Goal: Task Accomplishment & Management: Complete application form

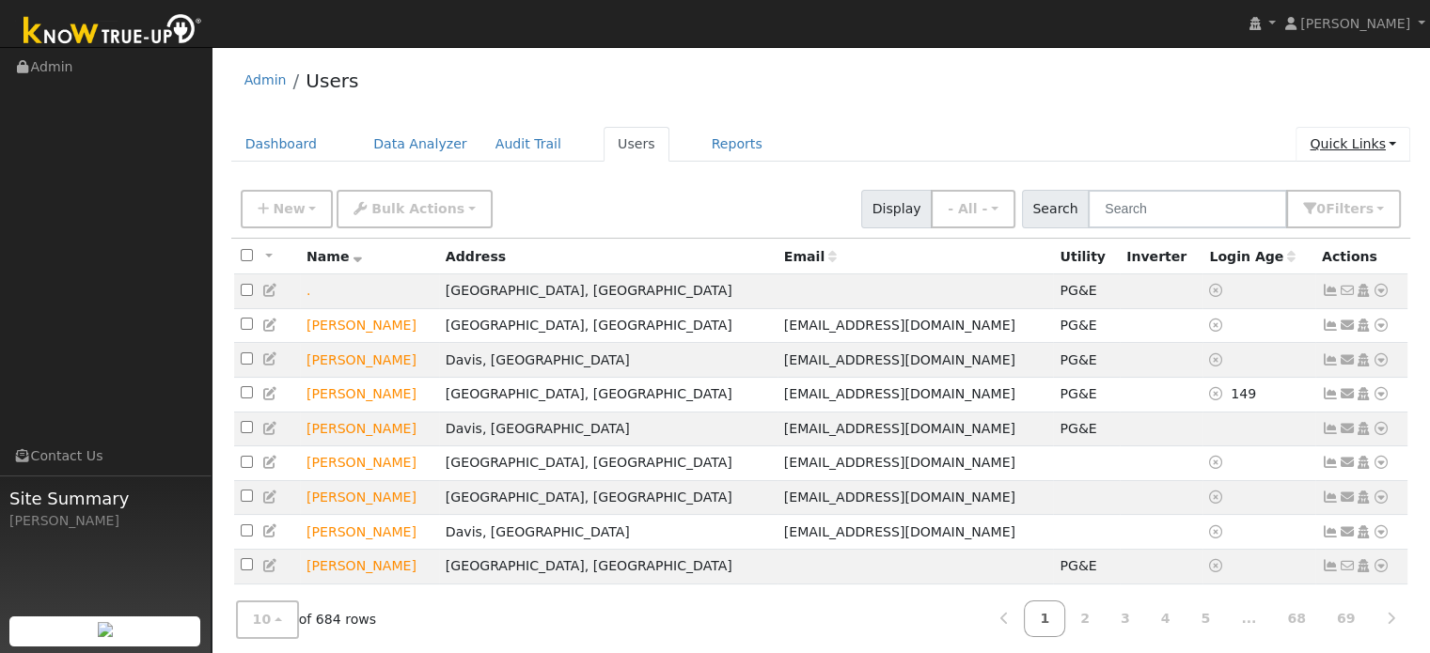
click at [1339, 140] on link "Quick Links" at bounding box center [1352, 144] width 115 height 35
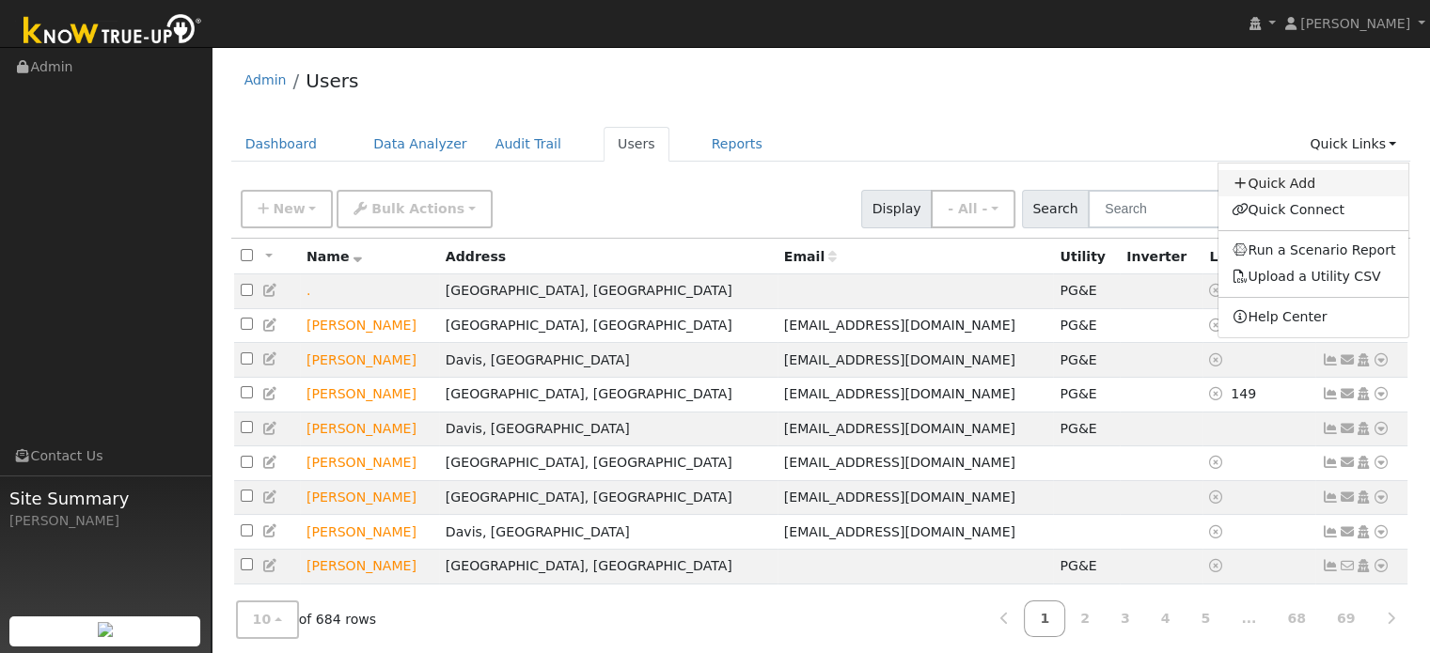
click at [1303, 177] on link "Quick Add" at bounding box center [1313, 183] width 191 height 26
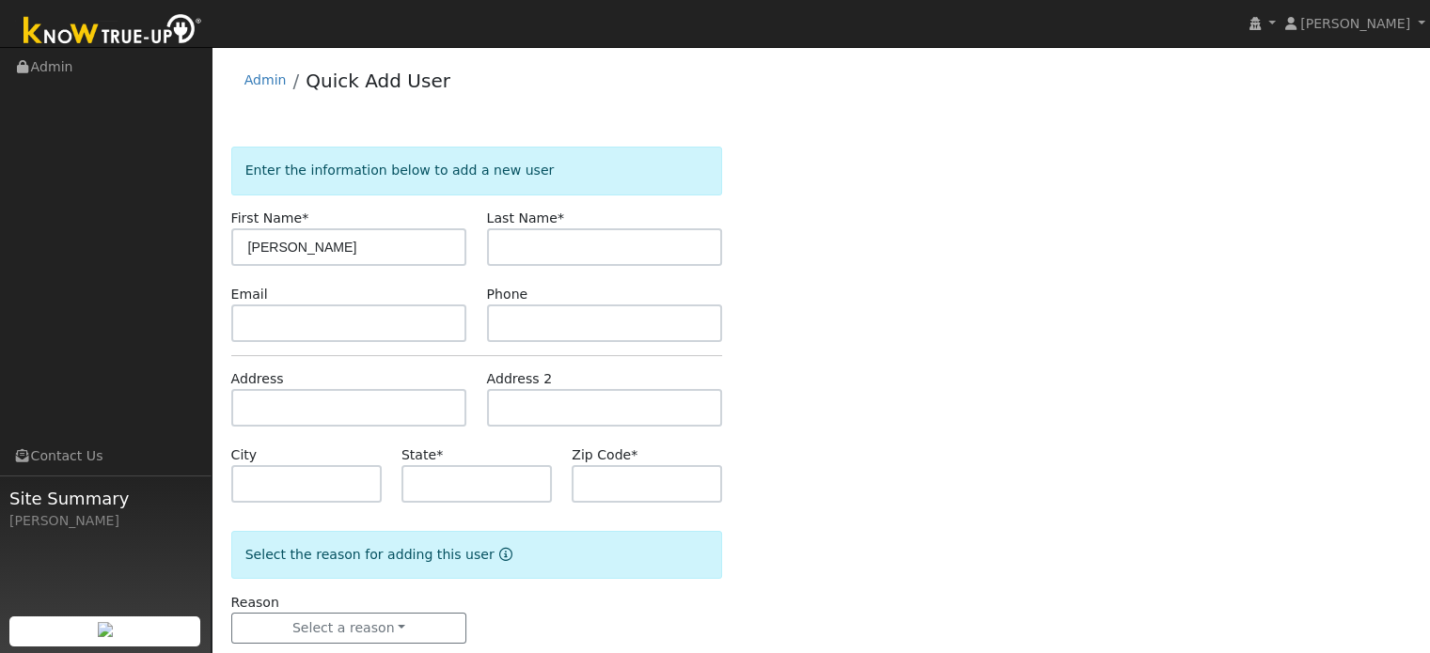
type input "[PERSON_NAME]"
click at [390, 345] on form "Enter the information below to add a new user First Name * [PERSON_NAME] Last N…" at bounding box center [477, 414] width 492 height 535
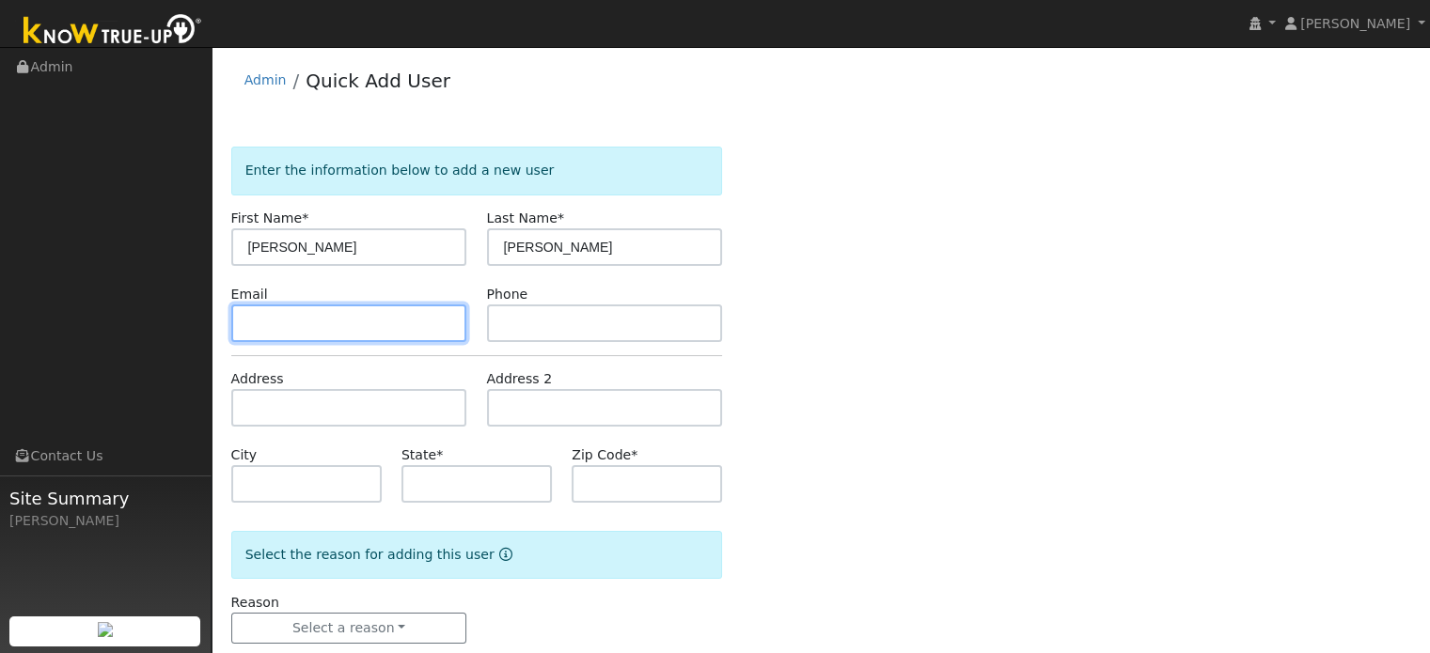
click at [397, 323] on input "text" at bounding box center [349, 324] width 236 height 38
type input "[EMAIL_ADDRESS][DOMAIN_NAME]"
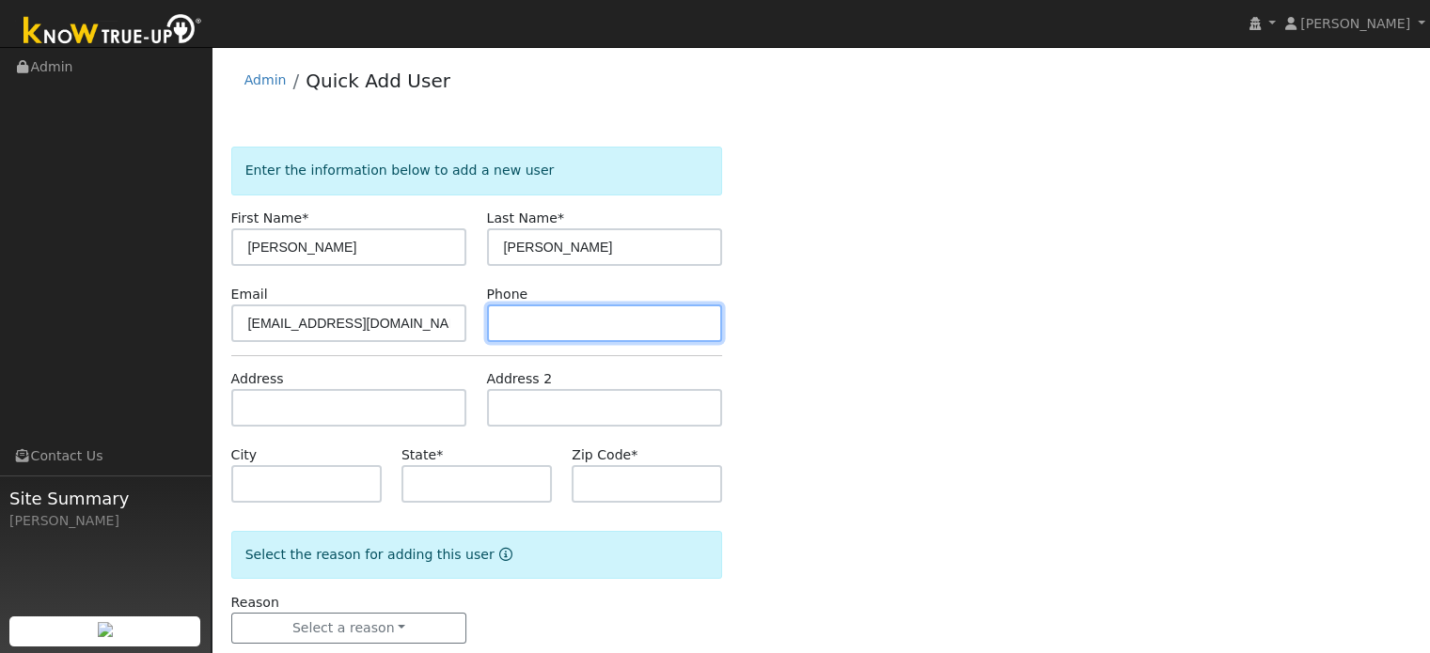
click at [663, 329] on input "text" at bounding box center [605, 324] width 236 height 38
type input "4154650762"
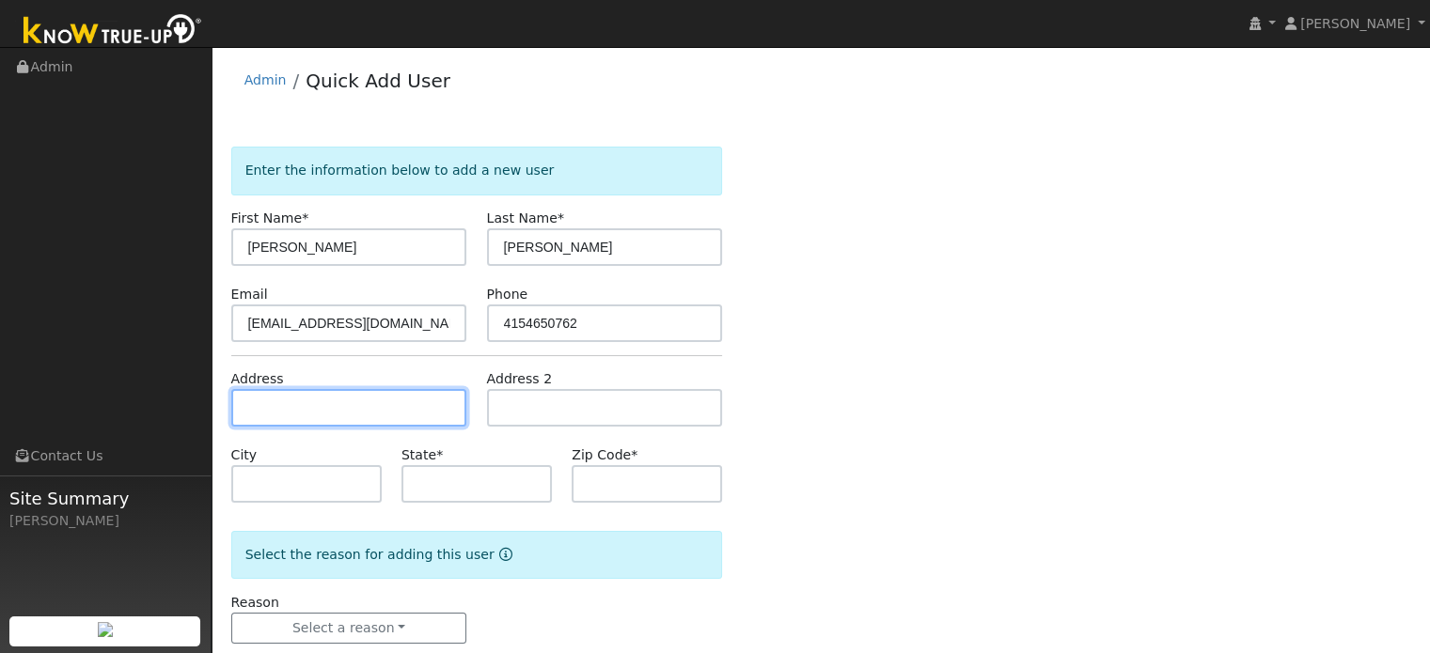
click at [400, 411] on input "text" at bounding box center [349, 408] width 236 height 38
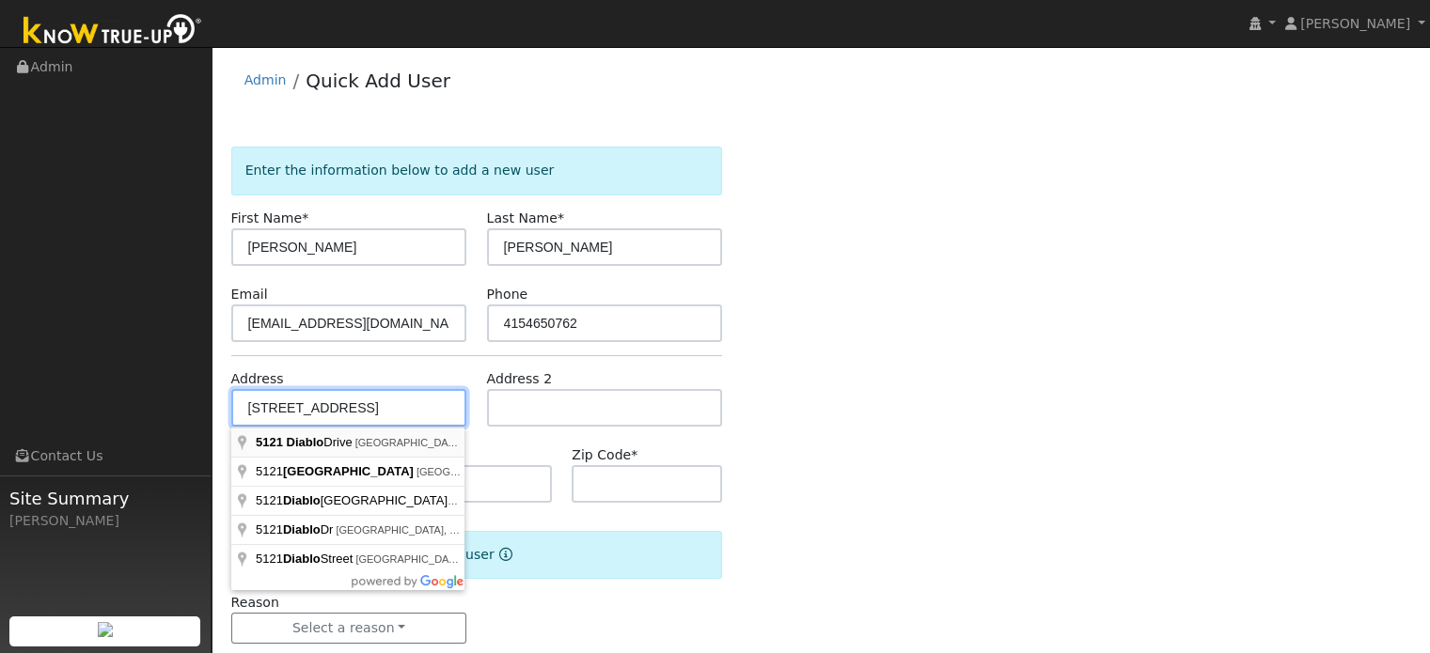
type input "[STREET_ADDRESS]"
type input "[GEOGRAPHIC_DATA]"
type input "CA"
type input "95842"
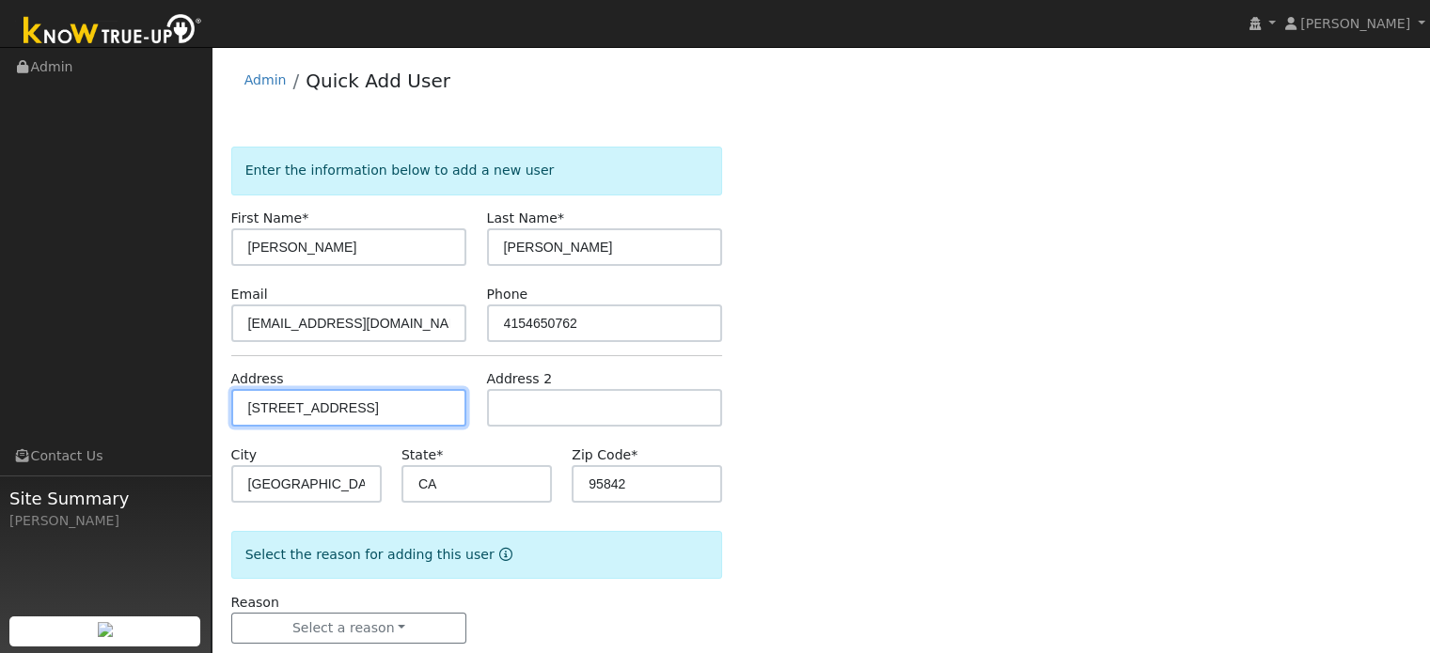
scroll to position [37, 0]
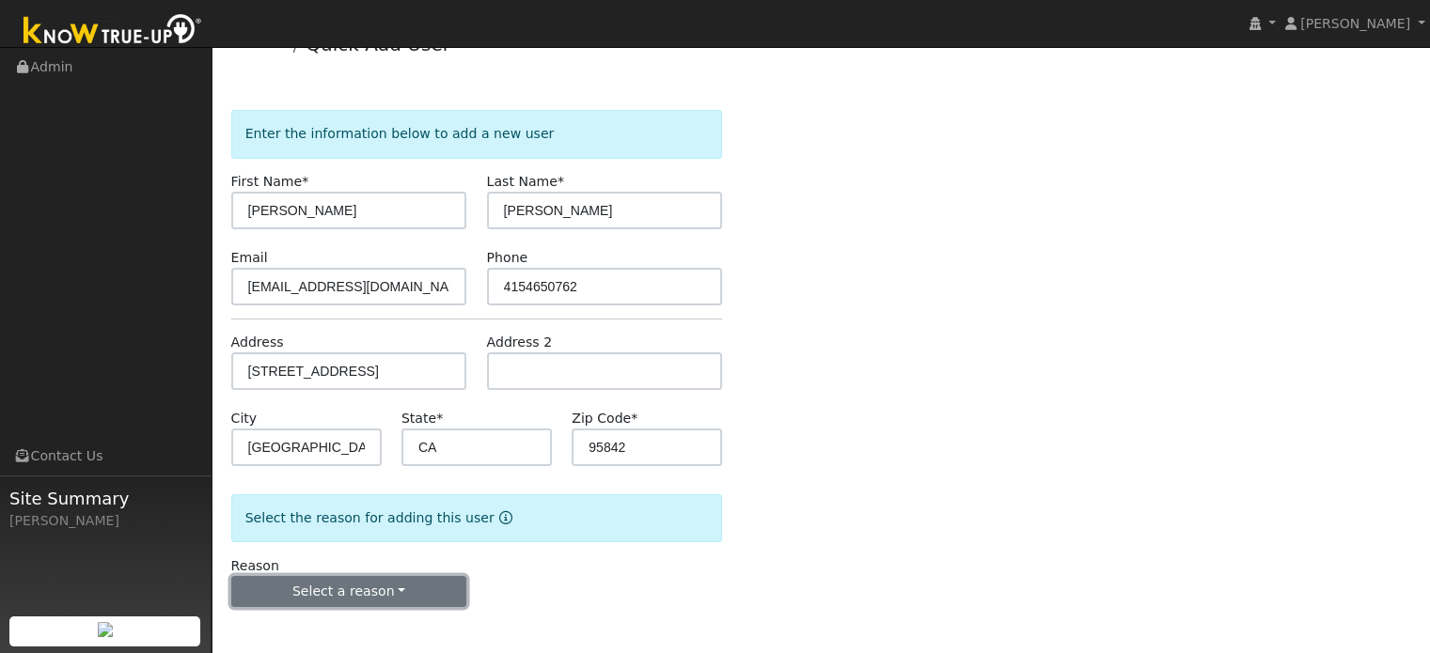
click at [390, 592] on button "Select a reason" at bounding box center [349, 592] width 236 height 32
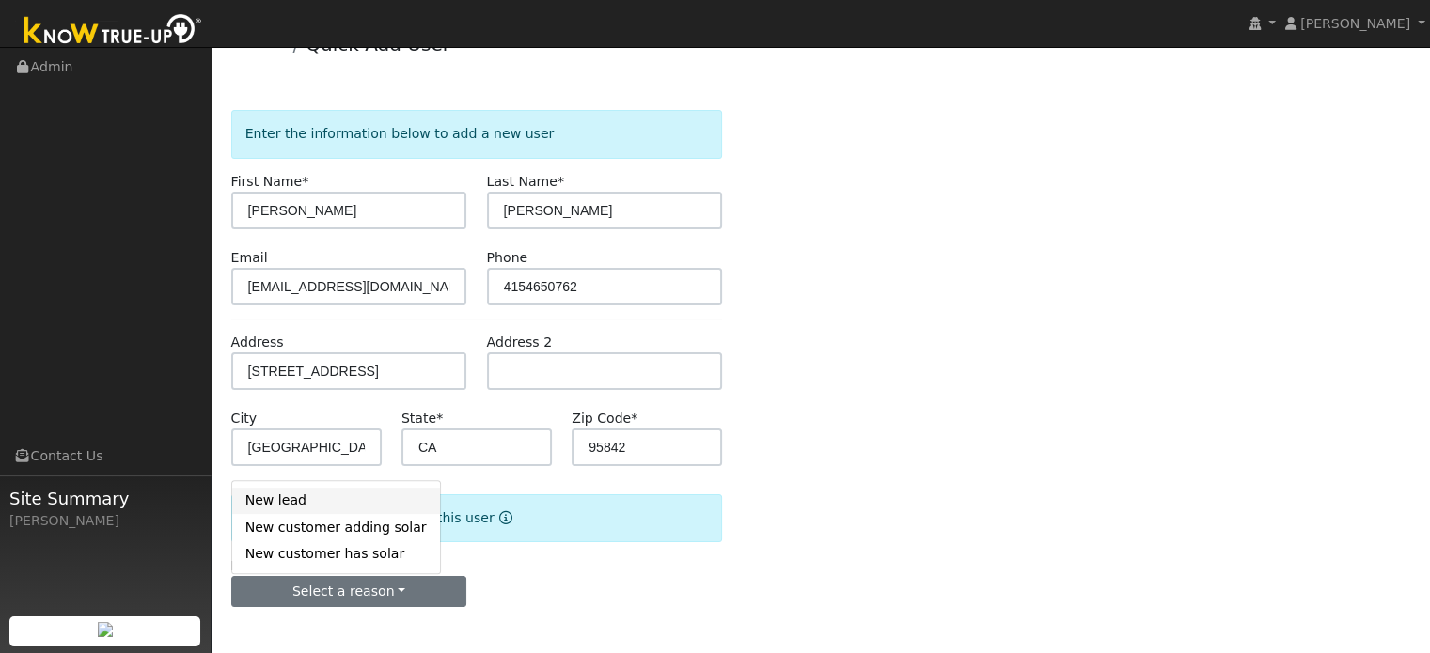
click at [297, 500] on link "New lead" at bounding box center [336, 501] width 208 height 26
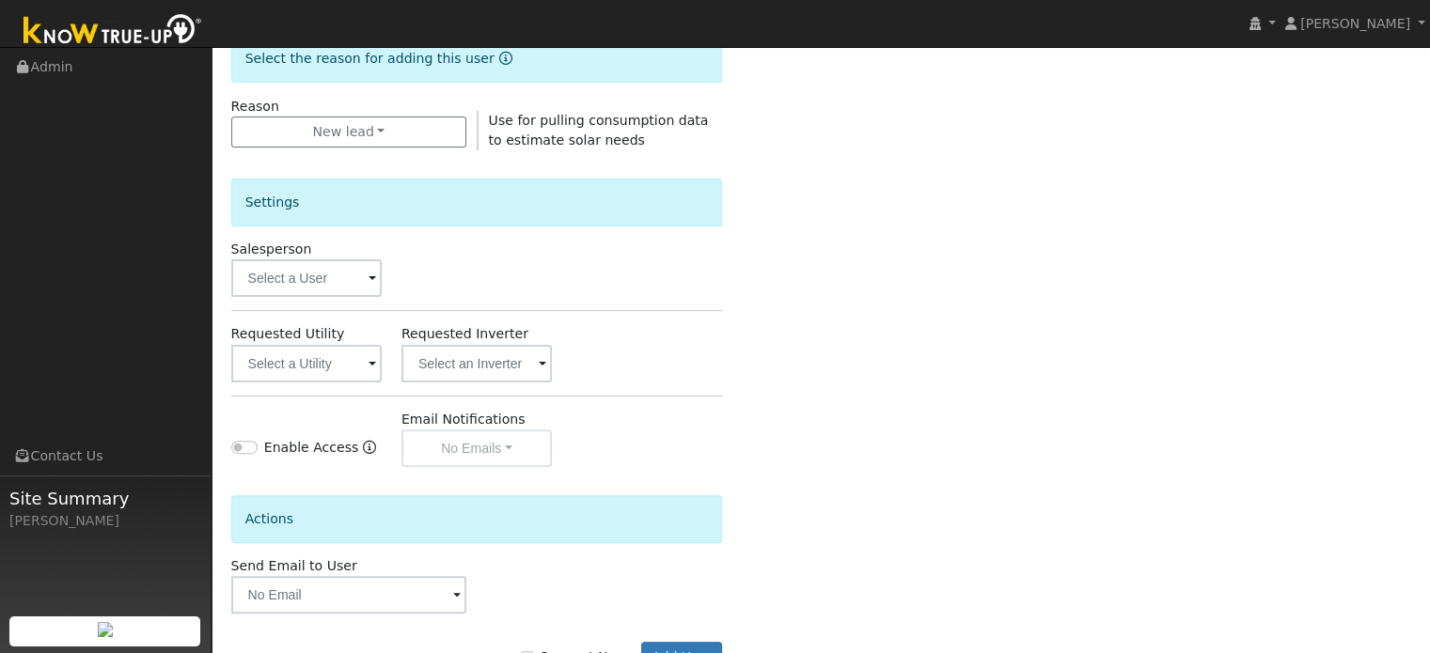
scroll to position [561, 0]
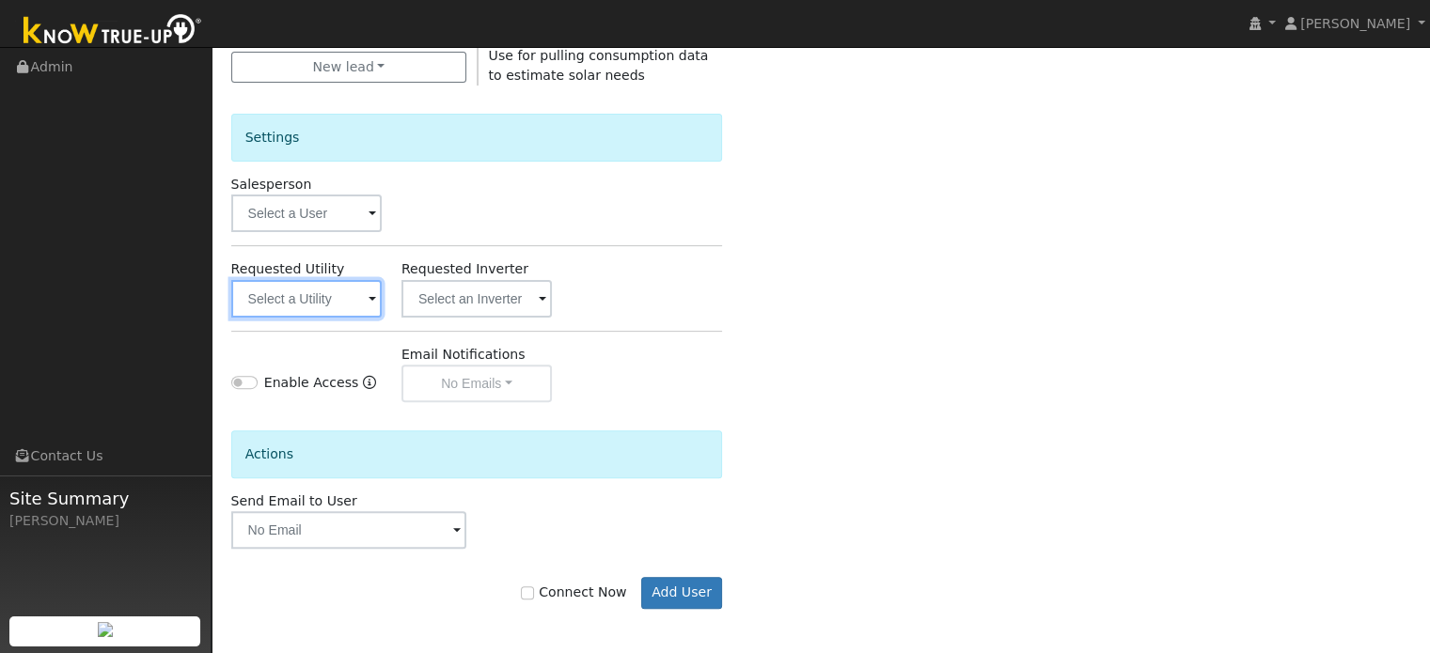
click at [333, 304] on input "text" at bounding box center [306, 299] width 150 height 38
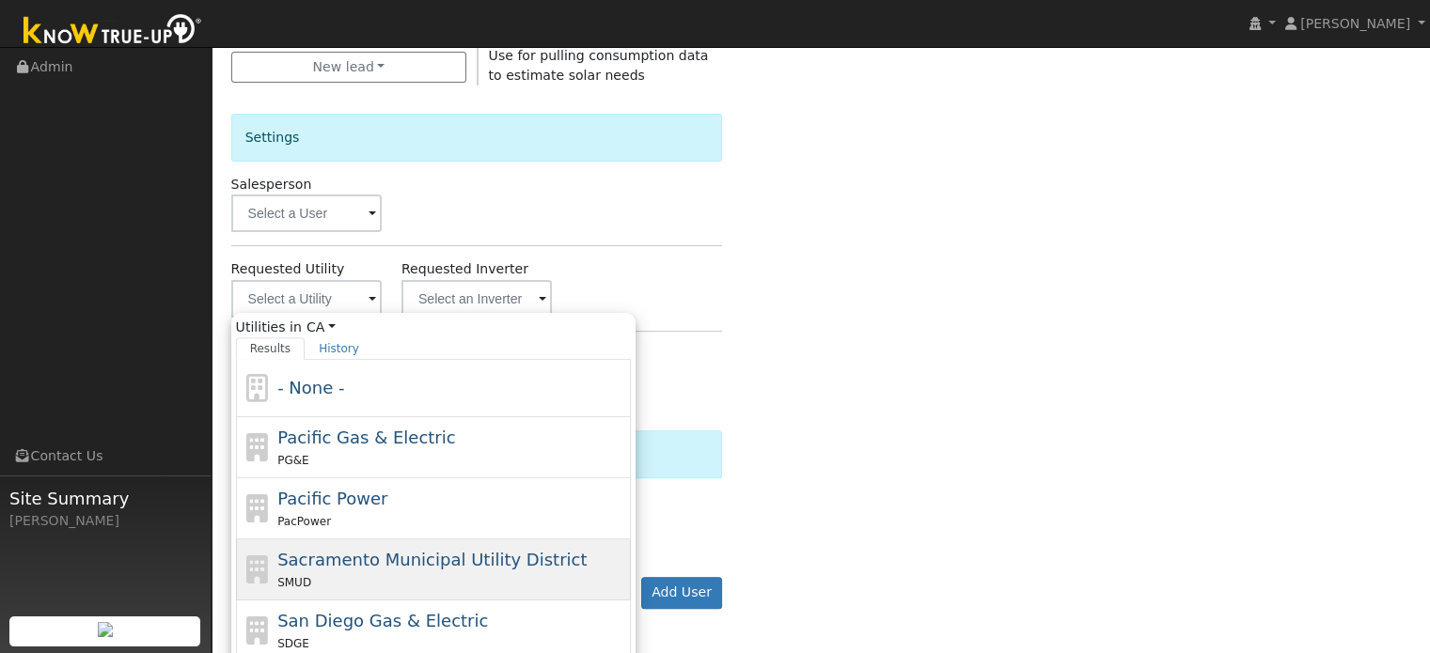
click at [301, 559] on span "Sacramento Municipal Utility District" at bounding box center [431, 560] width 309 height 20
type input "Sacramento Municipal Utility District"
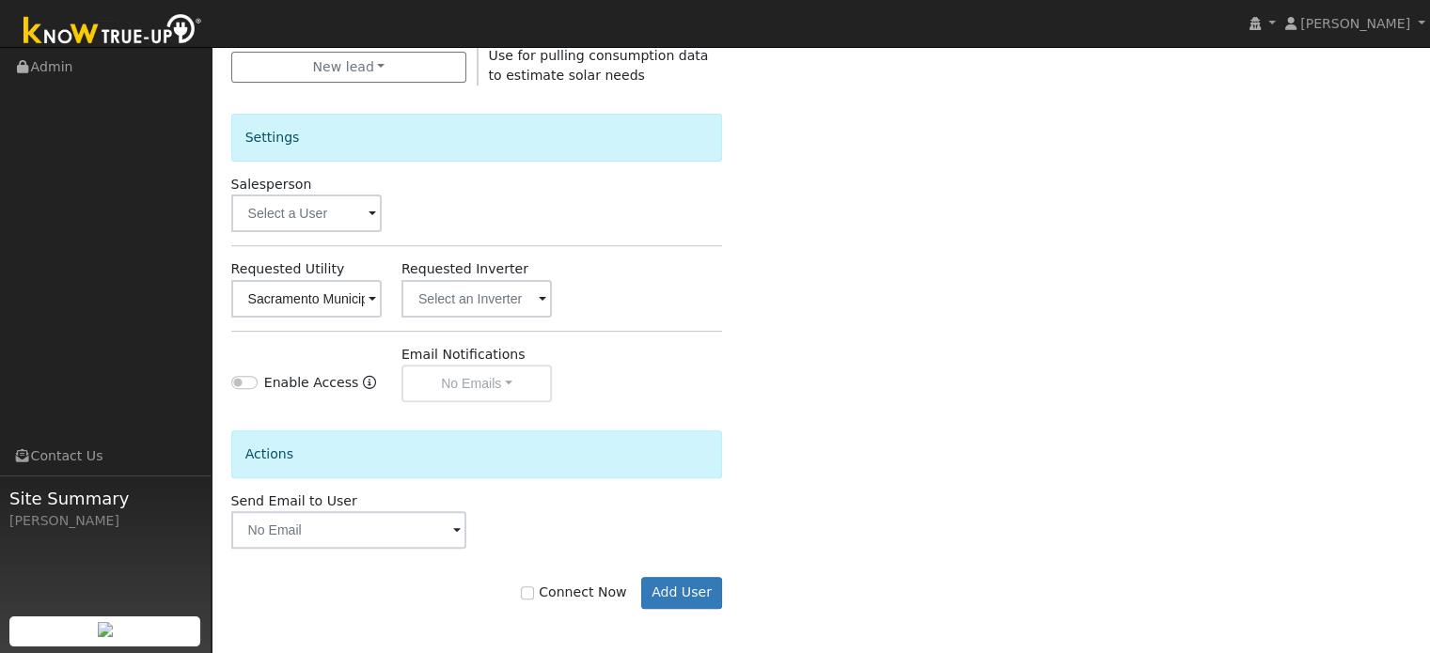
click at [855, 371] on div "Enter the information below to add a new user First Name * Jon Last Name * Musa…" at bounding box center [821, 115] width 1180 height 1061
click at [703, 601] on button "Add User" at bounding box center [682, 593] width 82 height 32
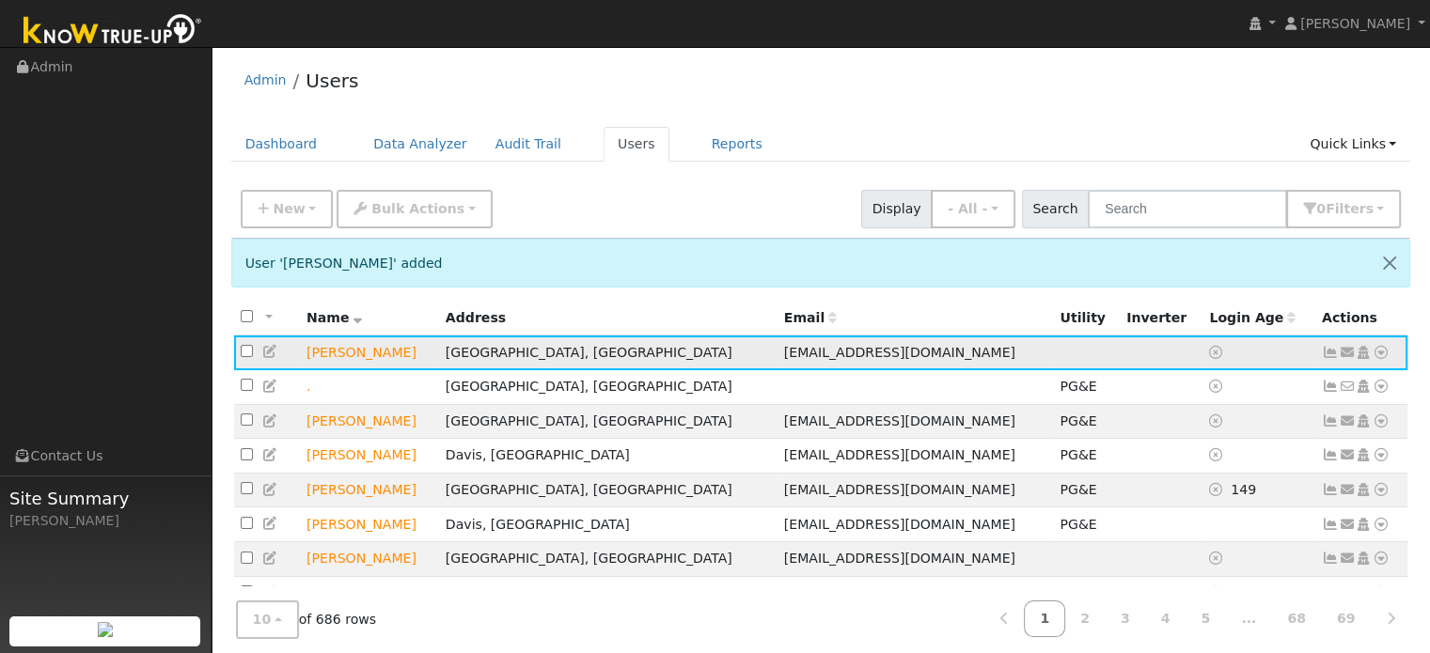
click at [1380, 358] on icon at bounding box center [1381, 352] width 17 height 13
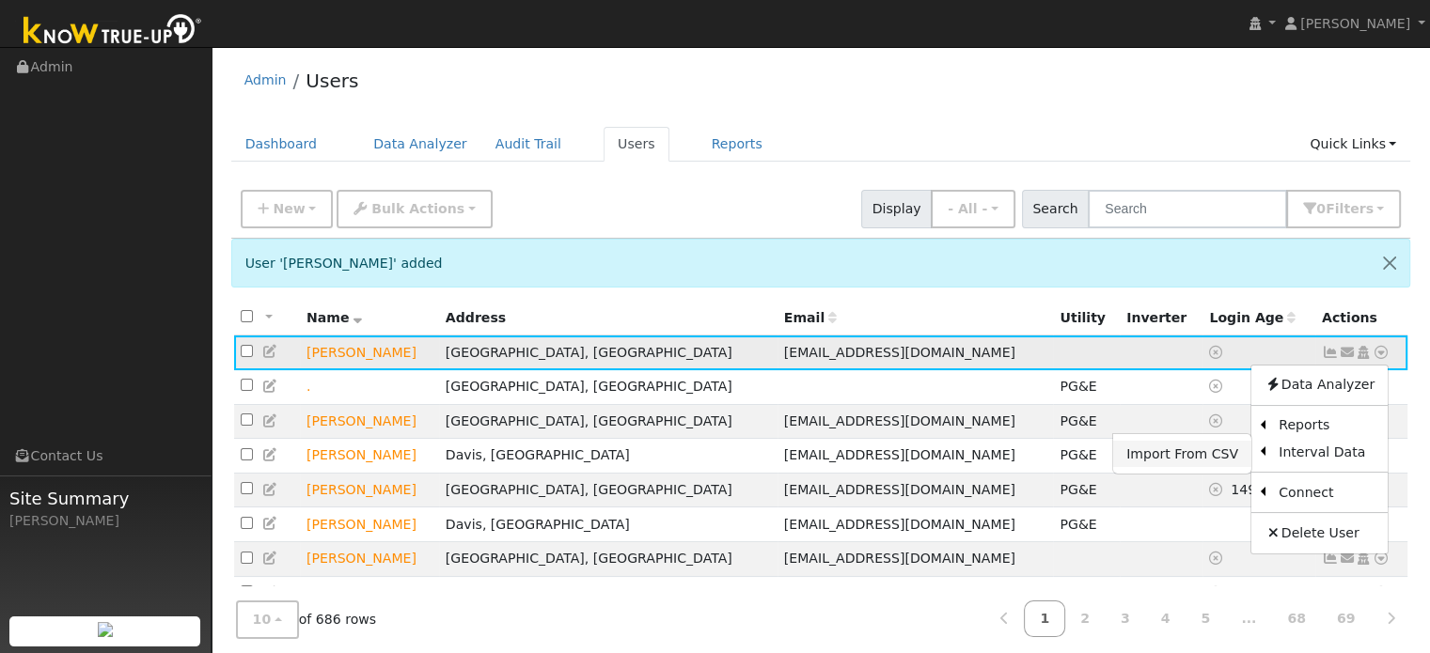
click at [1239, 455] on link "Import From CSV" at bounding box center [1182, 454] width 138 height 26
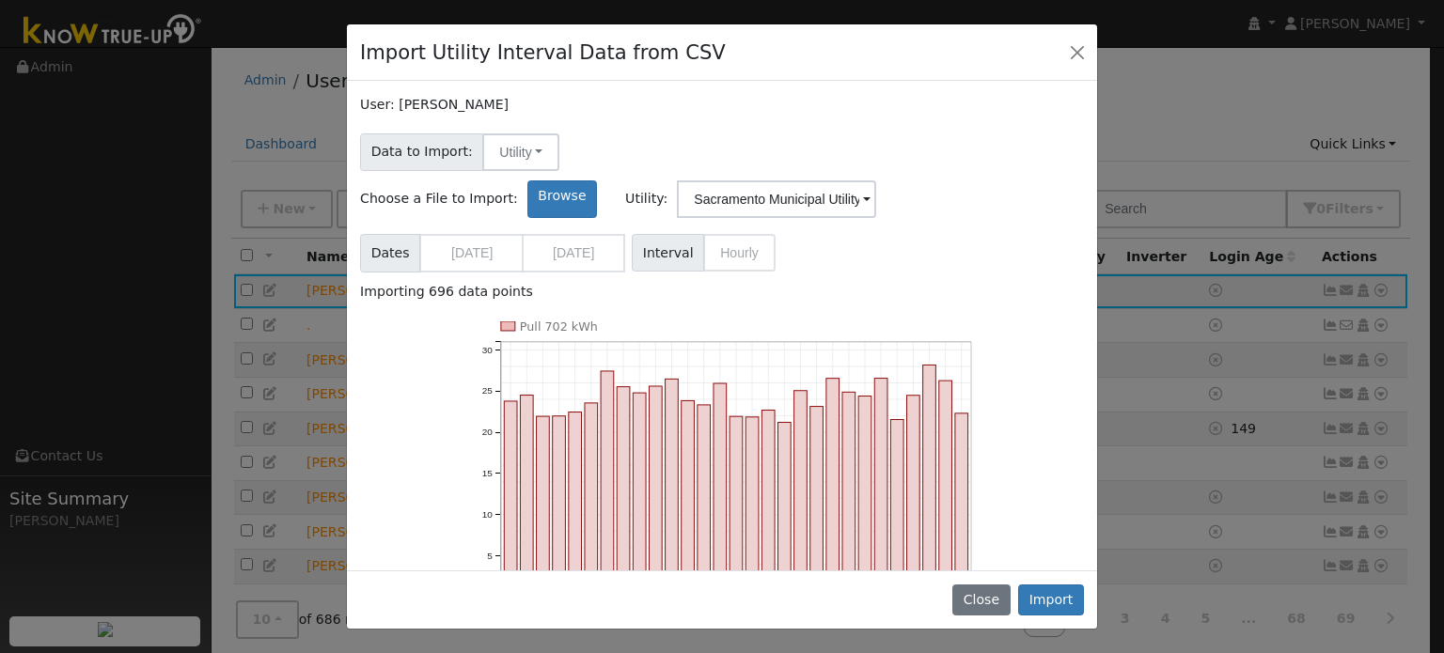
scroll to position [100, 0]
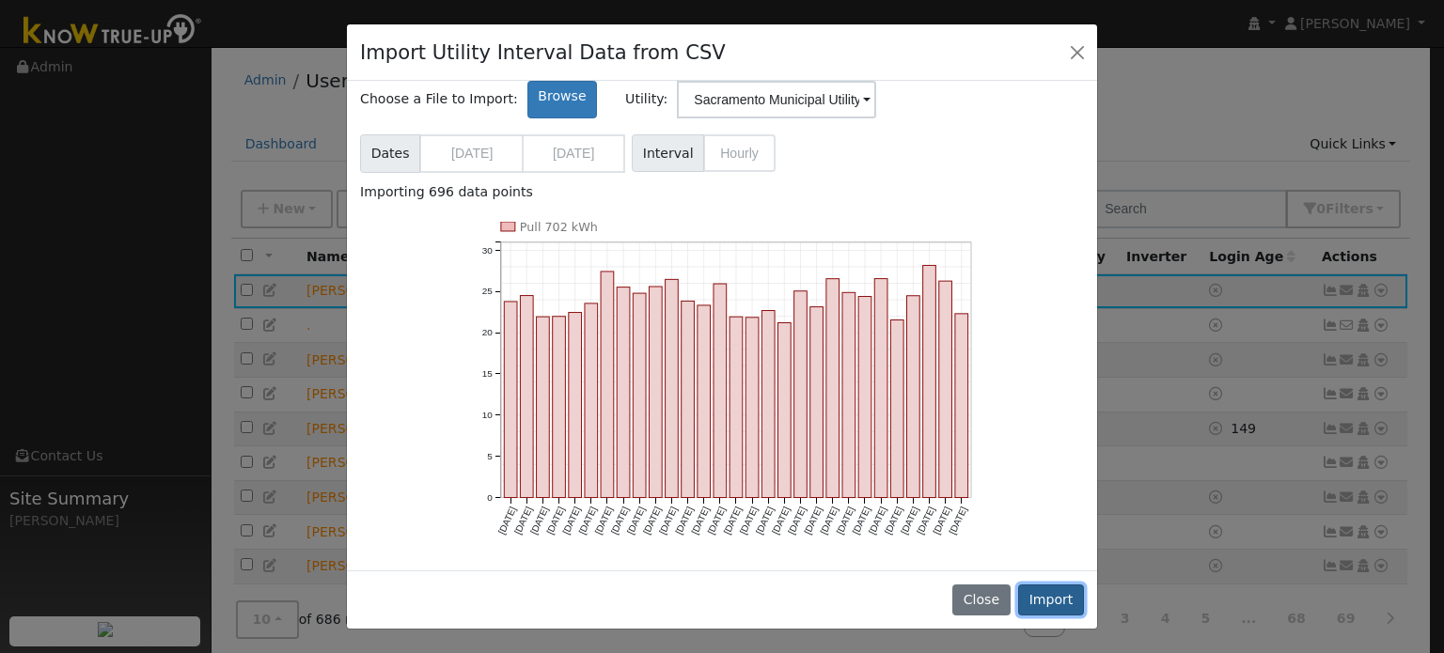
click at [1053, 607] on button "Import" at bounding box center [1051, 601] width 66 height 32
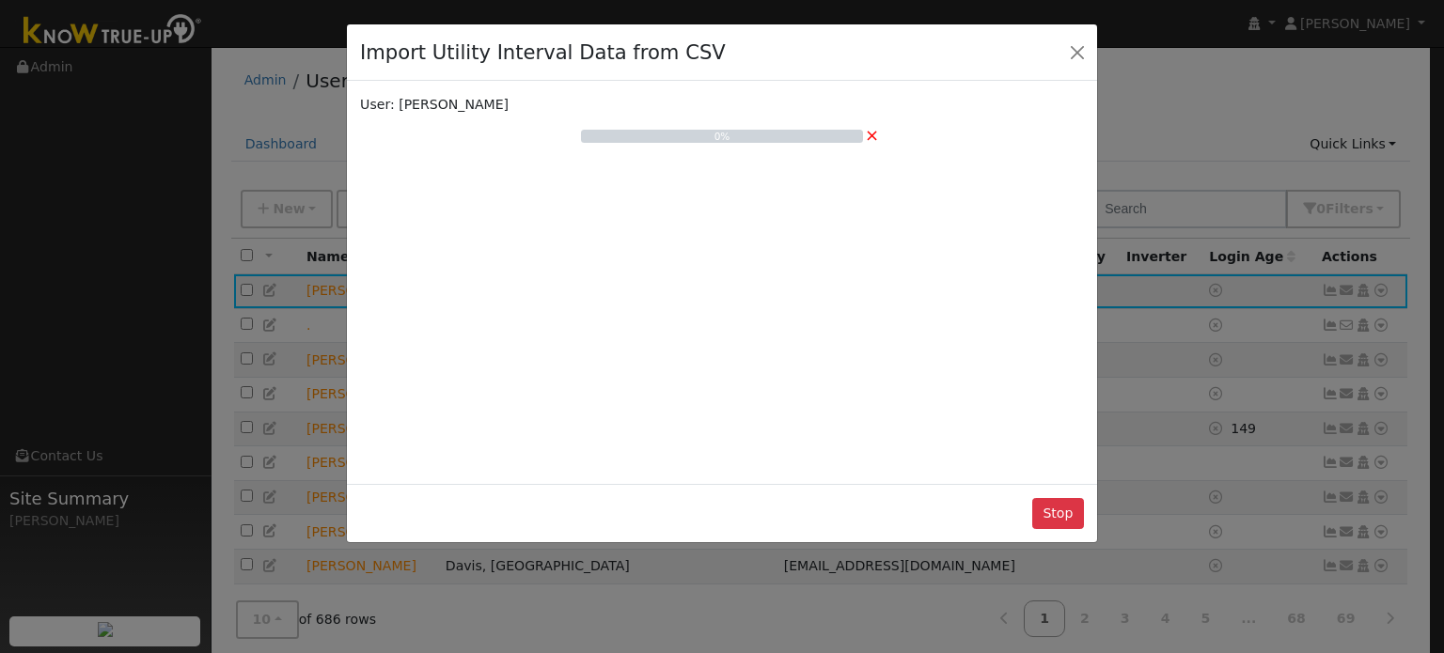
scroll to position [0, 0]
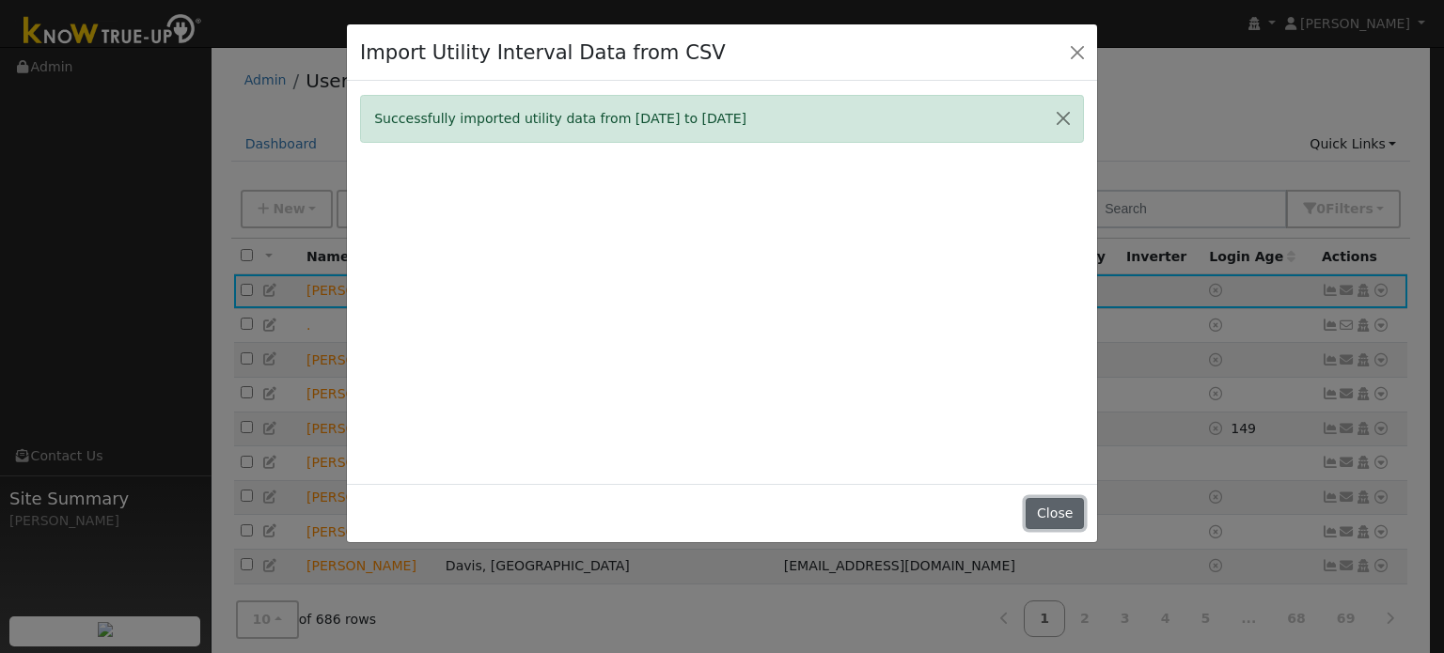
click at [1044, 511] on button "Close" at bounding box center [1054, 514] width 57 height 32
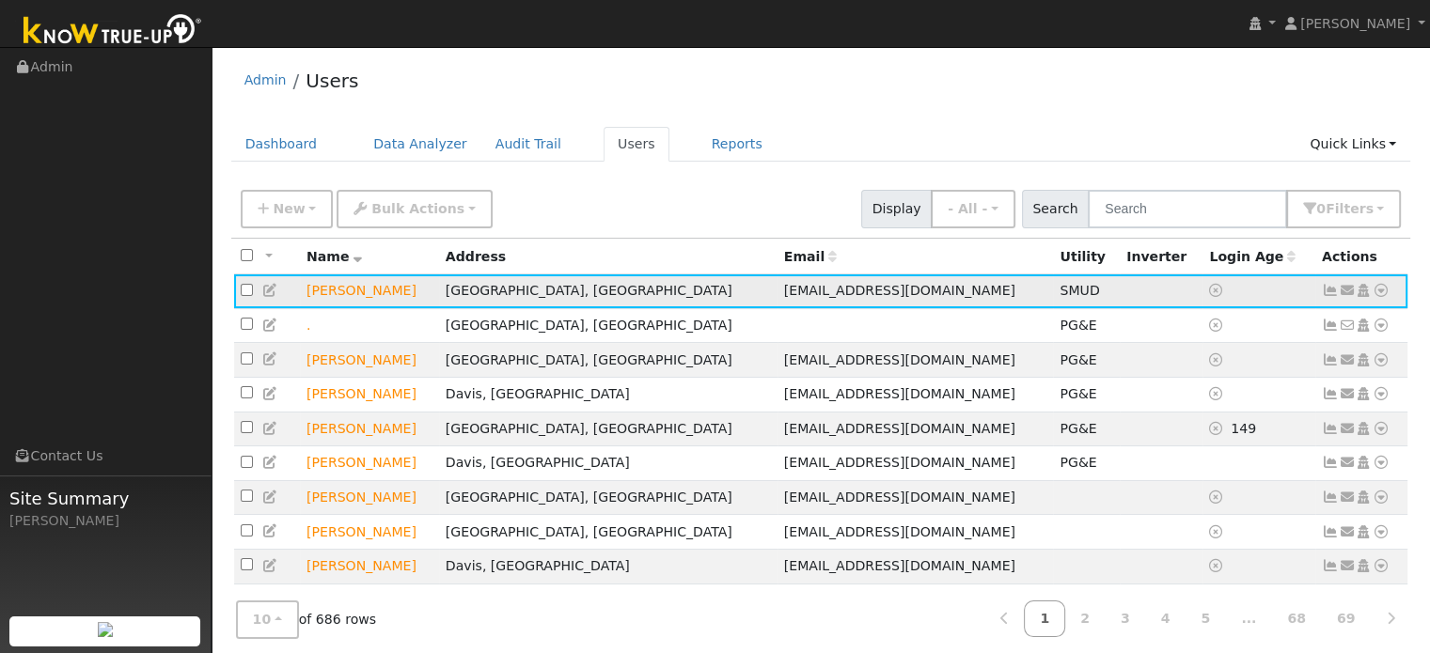
click at [1380, 295] on icon at bounding box center [1381, 290] width 17 height 13
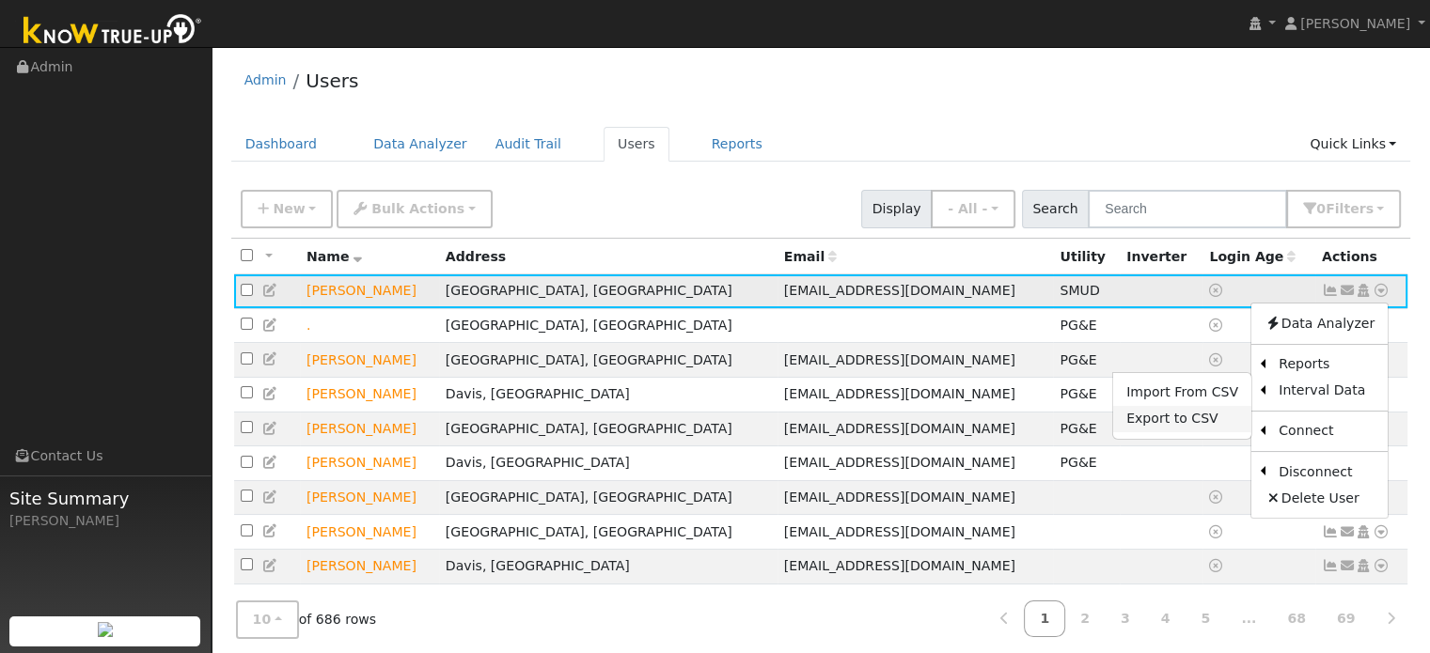
click at [1201, 417] on link "Export to CSV" at bounding box center [1182, 419] width 138 height 26
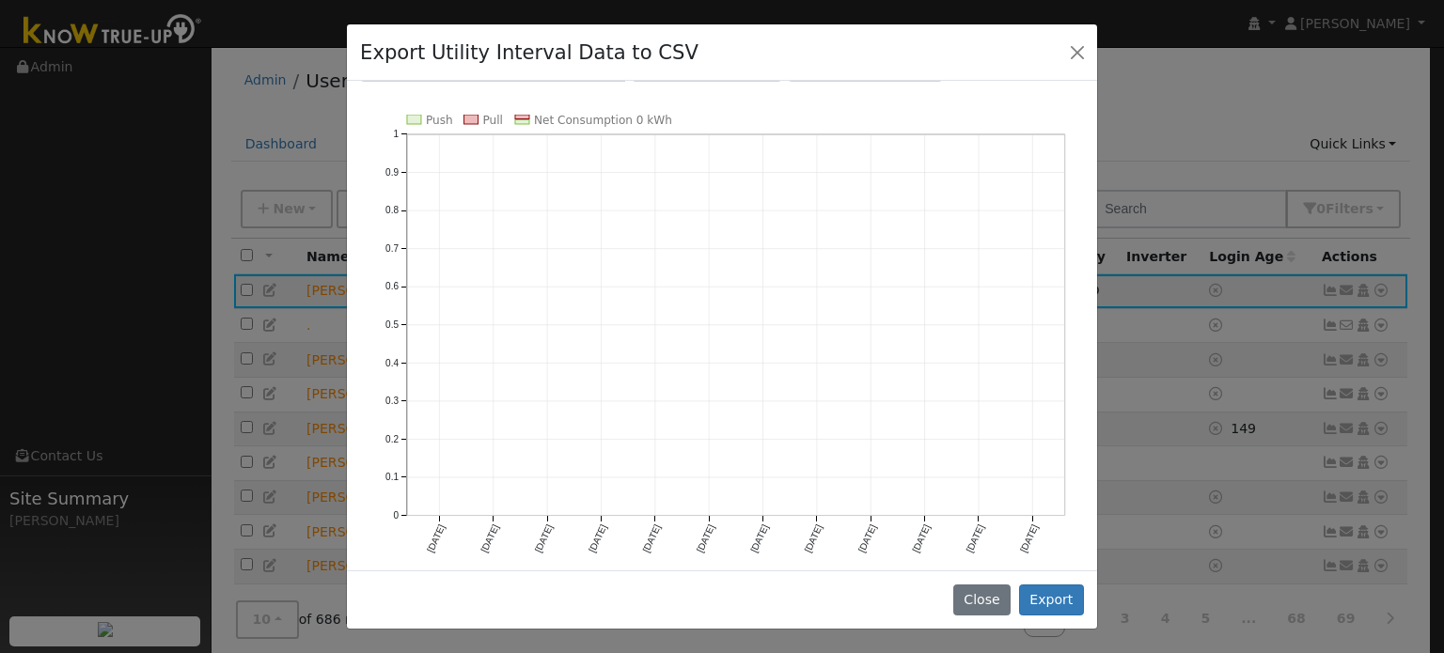
scroll to position [26, 0]
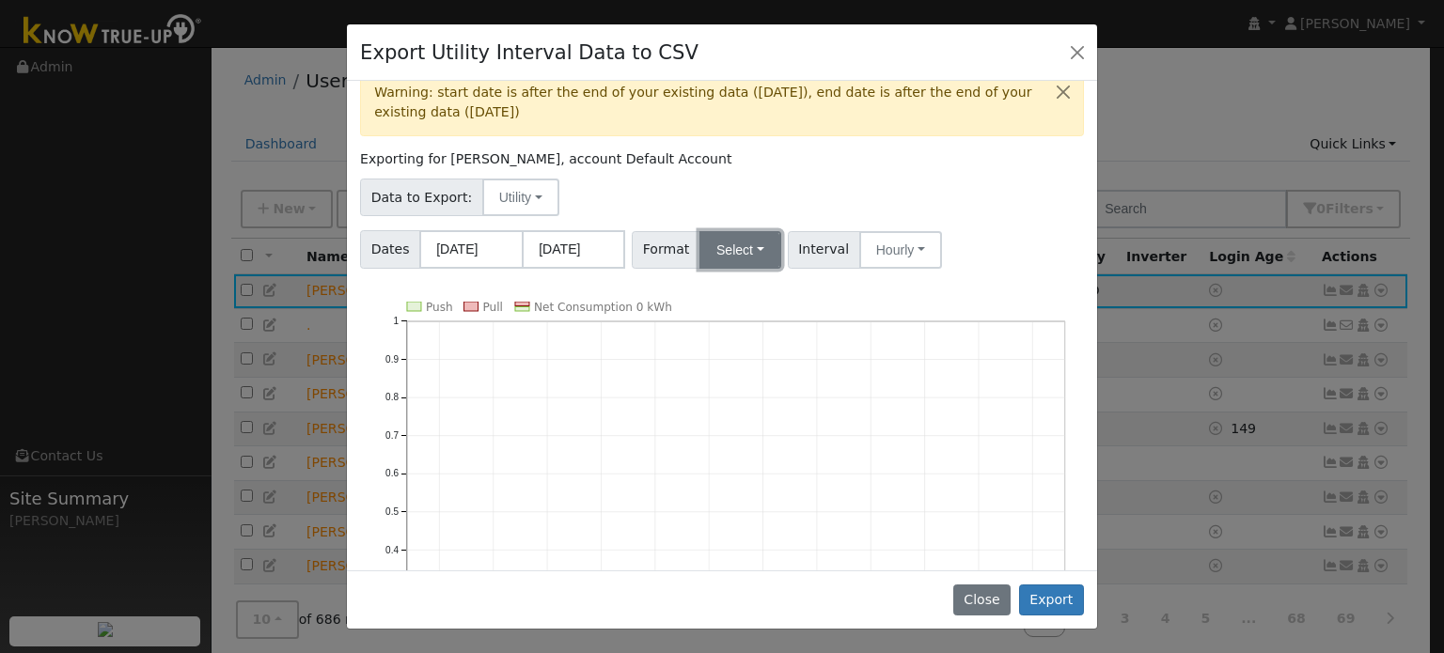
click at [737, 242] on button "Select" at bounding box center [740, 250] width 82 height 38
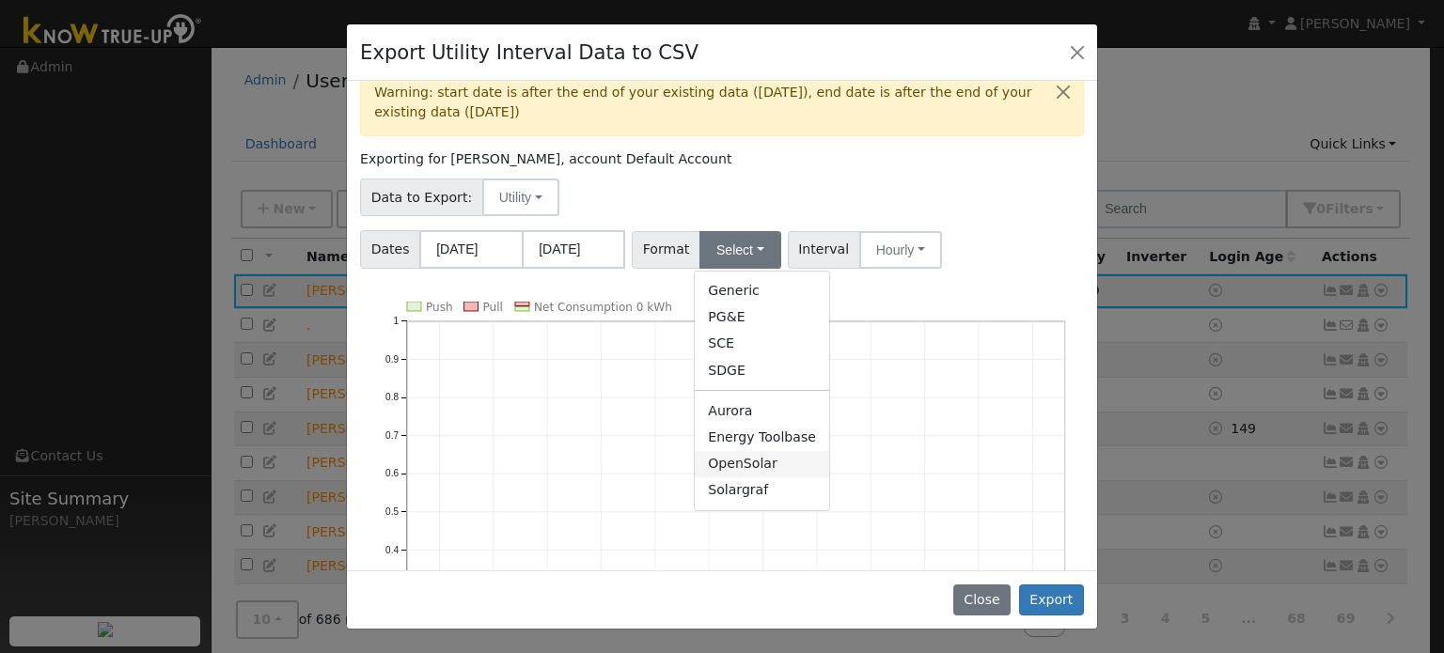
click at [730, 457] on link "OpenSolar" at bounding box center [762, 464] width 134 height 26
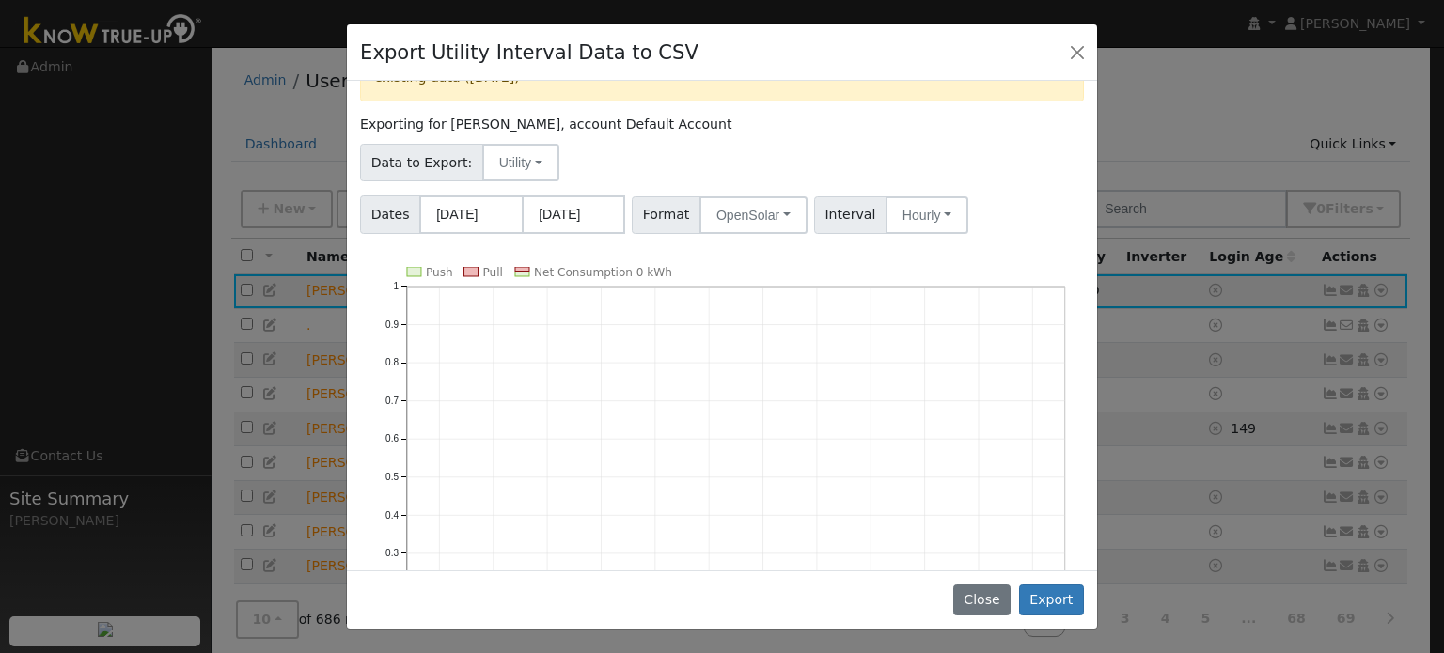
scroll to position [0, 0]
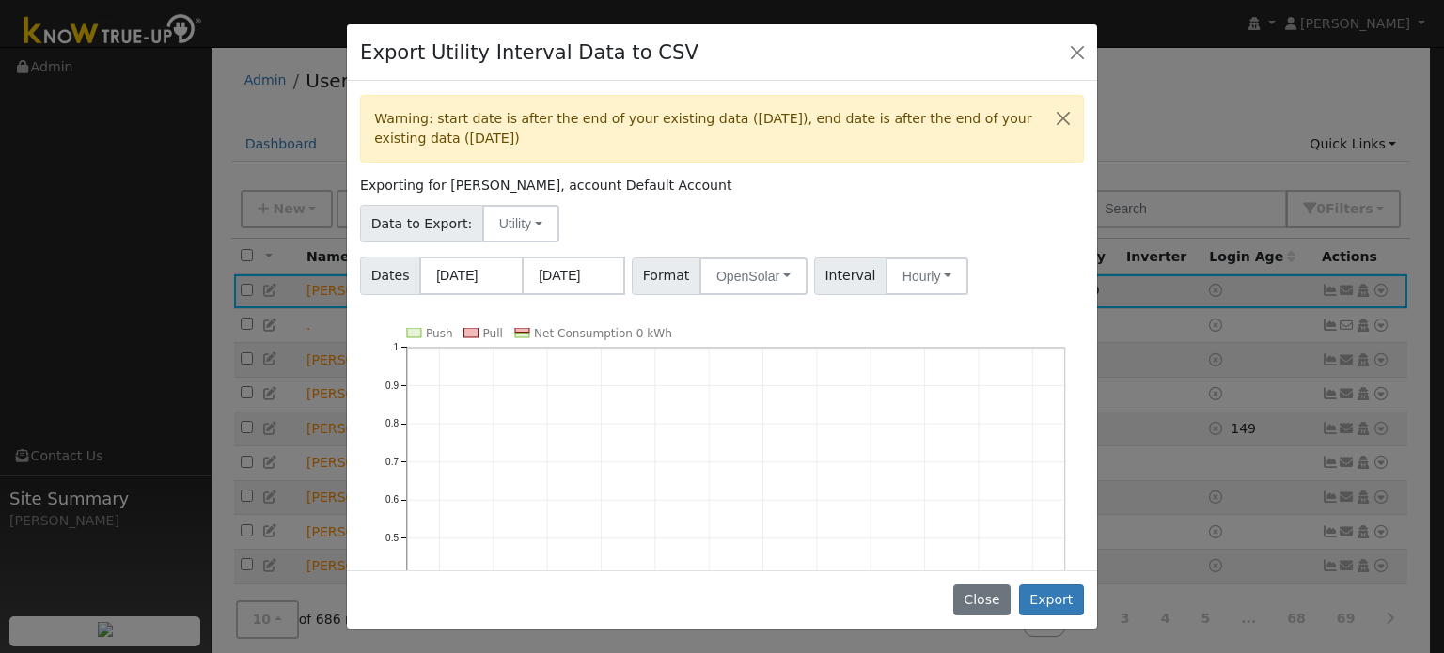
click at [47, 242] on div "Export Utility Interval Data to CSV Warning: start date is after the end of you…" at bounding box center [722, 326] width 1444 height 653
click at [445, 275] on input "[DATE]" at bounding box center [470, 276] width 103 height 39
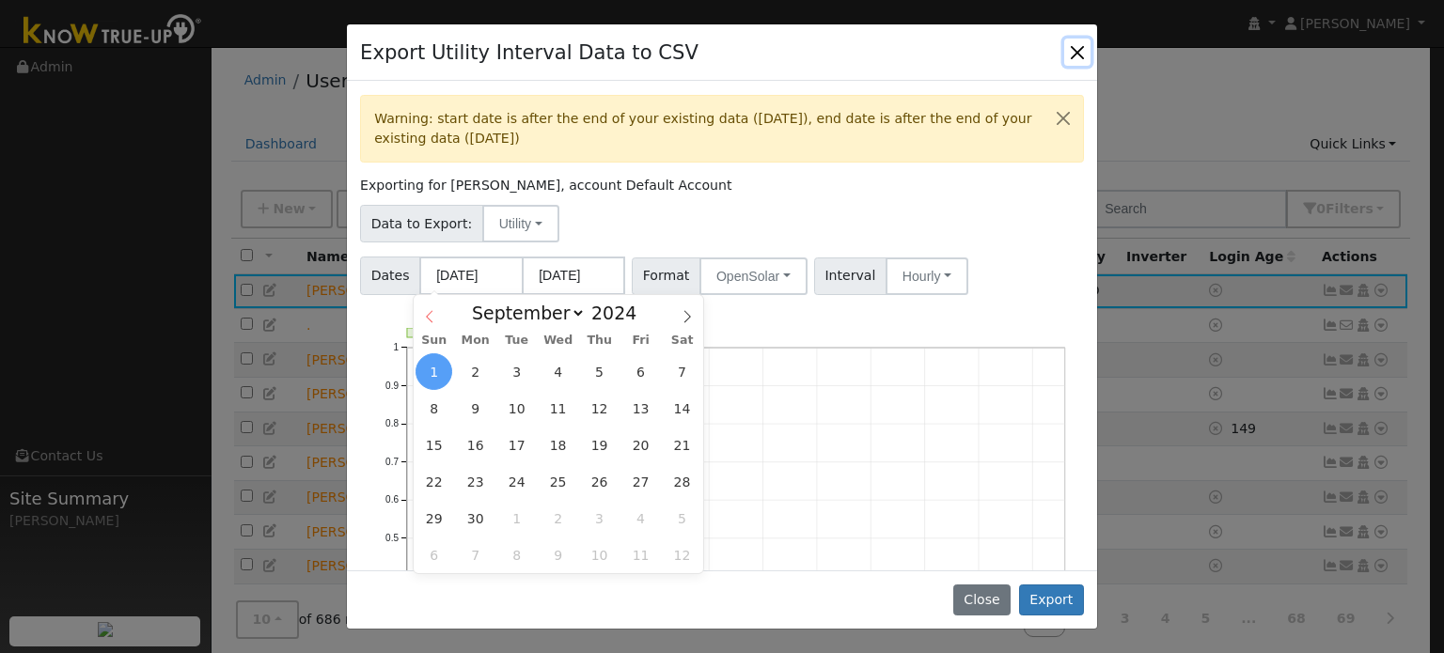
click at [427, 321] on icon at bounding box center [429, 316] width 13 height 13
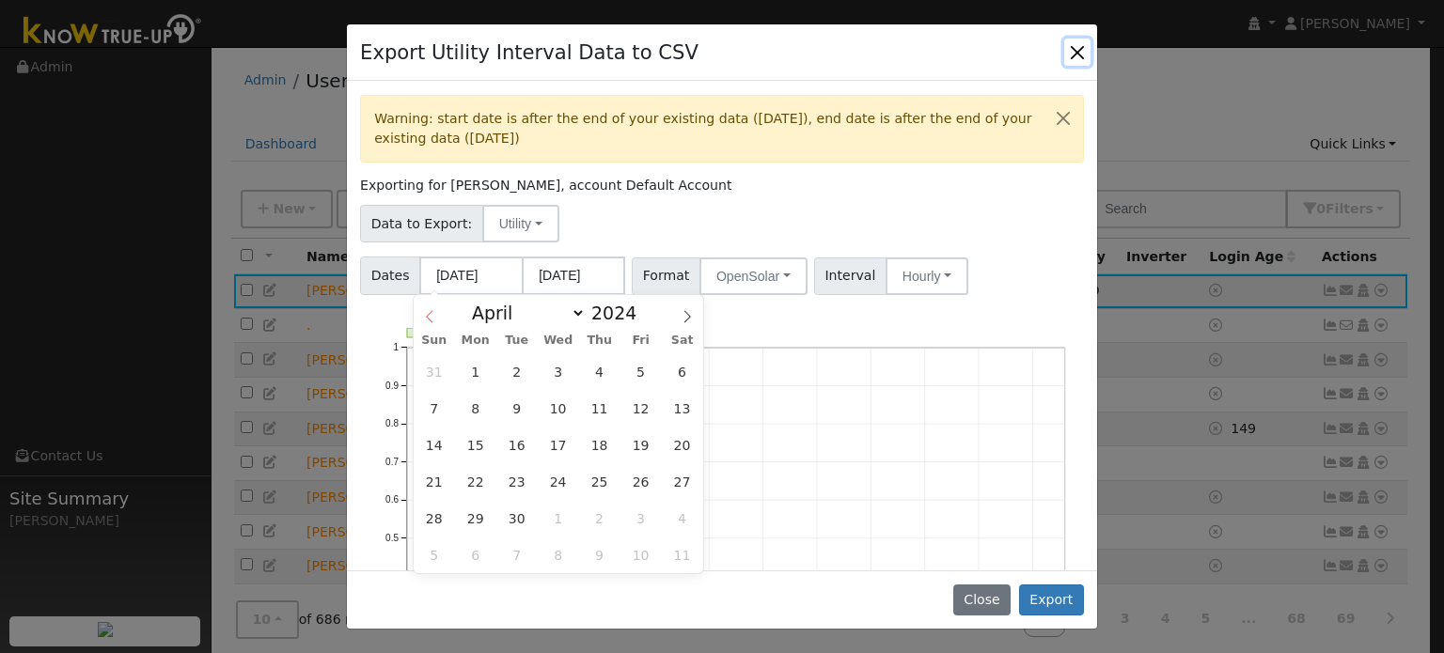
click at [427, 321] on icon at bounding box center [429, 316] width 13 height 13
click at [696, 322] on span at bounding box center [687, 311] width 32 height 32
select select "3"
click at [638, 402] on span "12" at bounding box center [640, 408] width 37 height 37
type input "[DATE]"
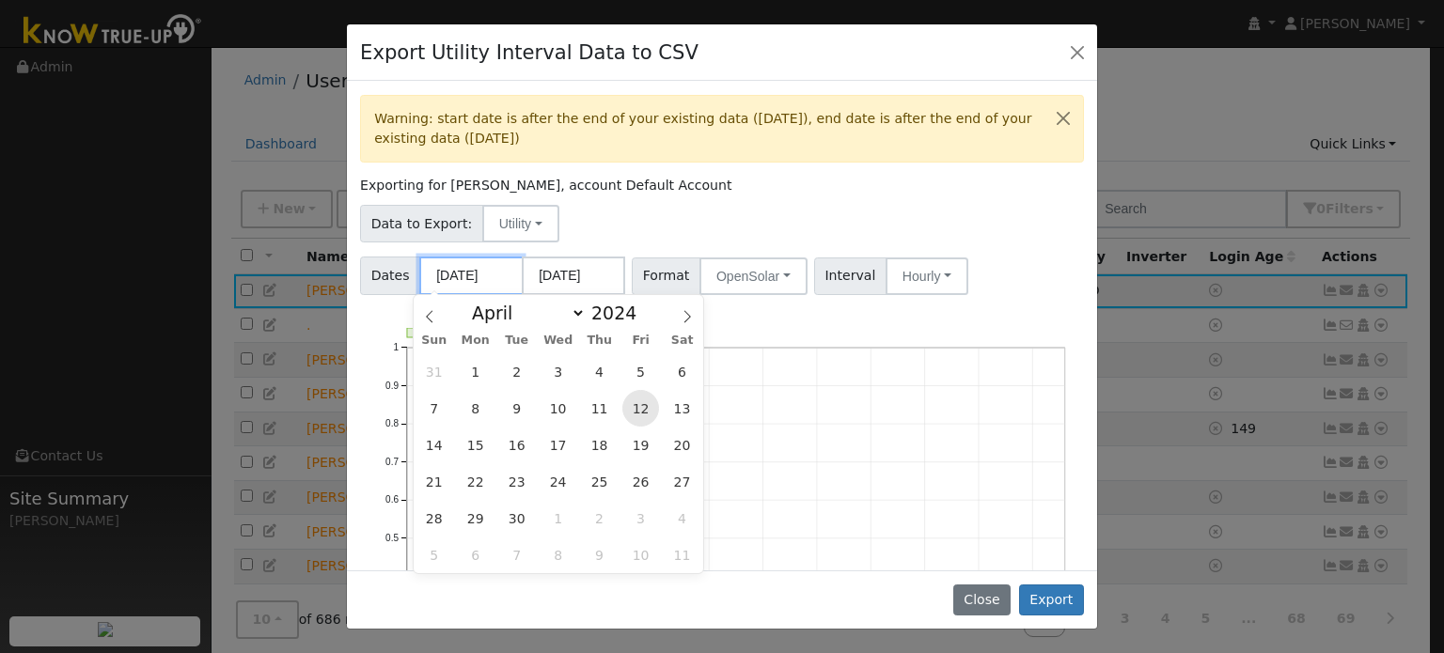
type input "[DATE]"
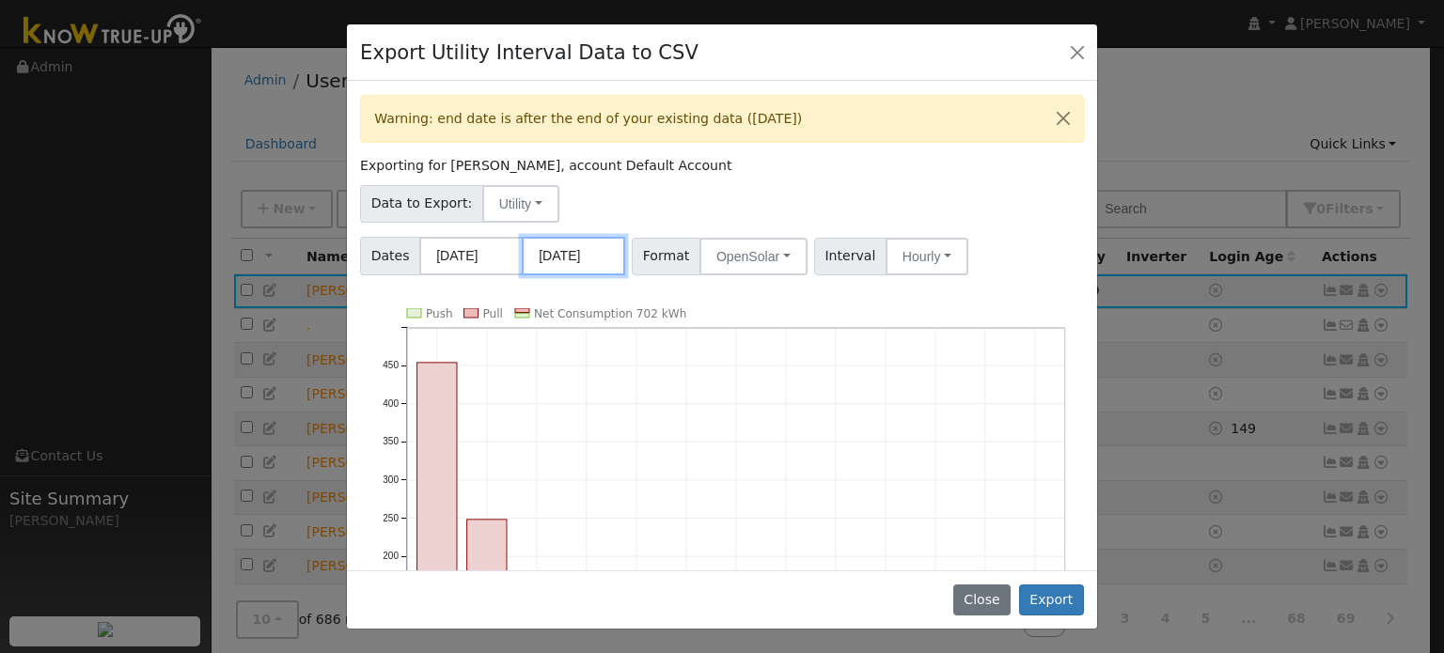
click at [605, 260] on input "[DATE]" at bounding box center [573, 256] width 103 height 39
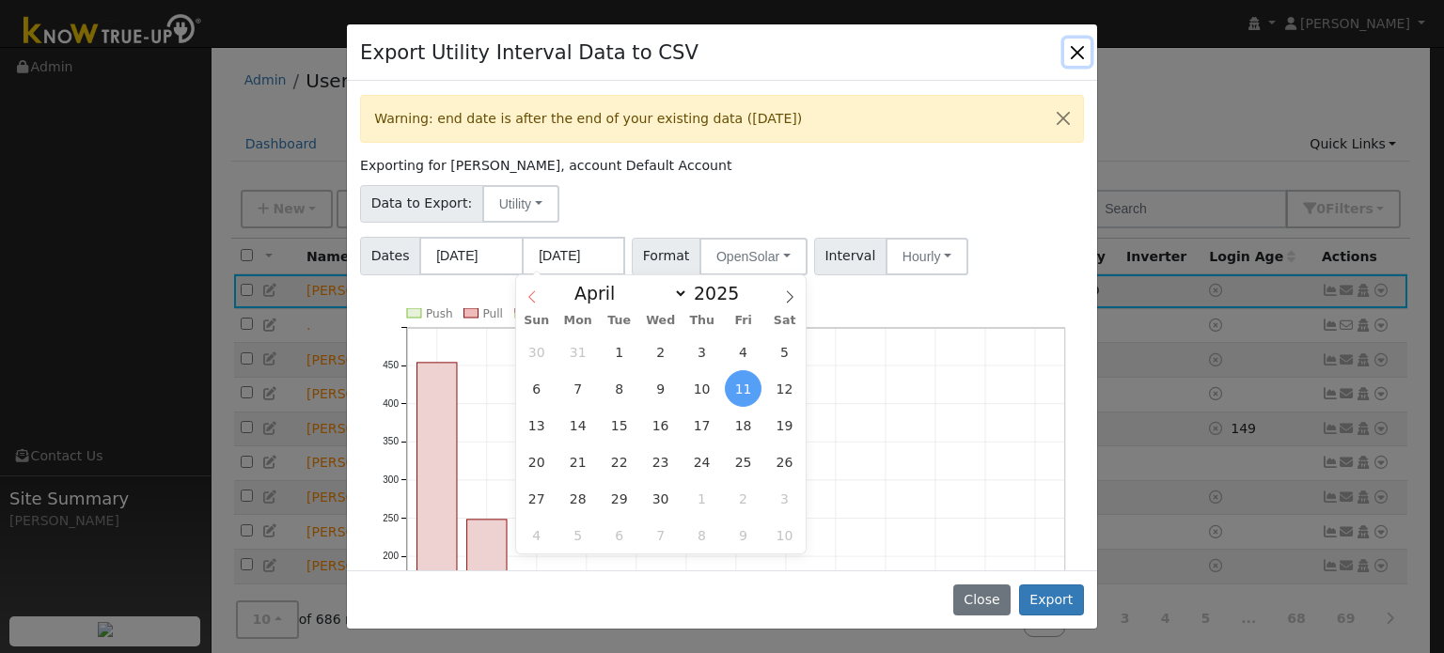
click at [535, 292] on icon at bounding box center [532, 296] width 13 height 13
select select "0"
click at [535, 292] on icon at bounding box center [532, 296] width 13 height 13
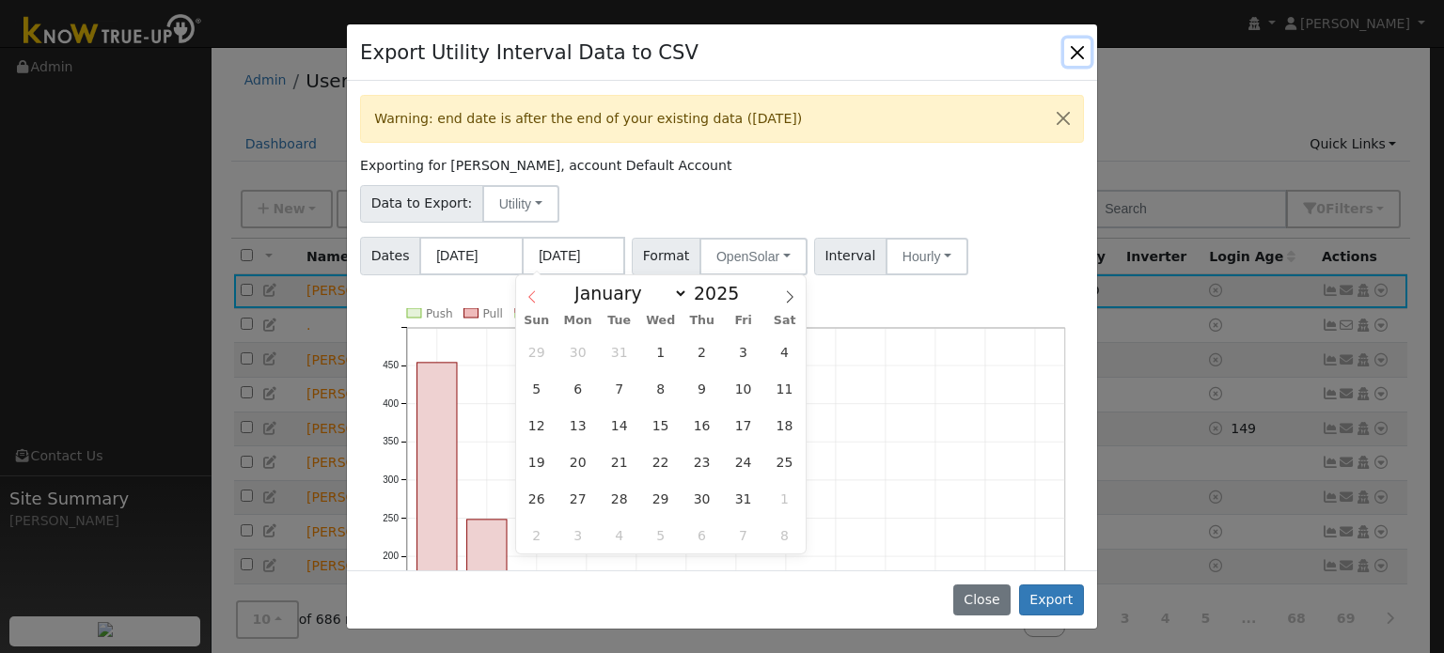
type input "2024"
click at [535, 292] on icon at bounding box center [532, 296] width 13 height 13
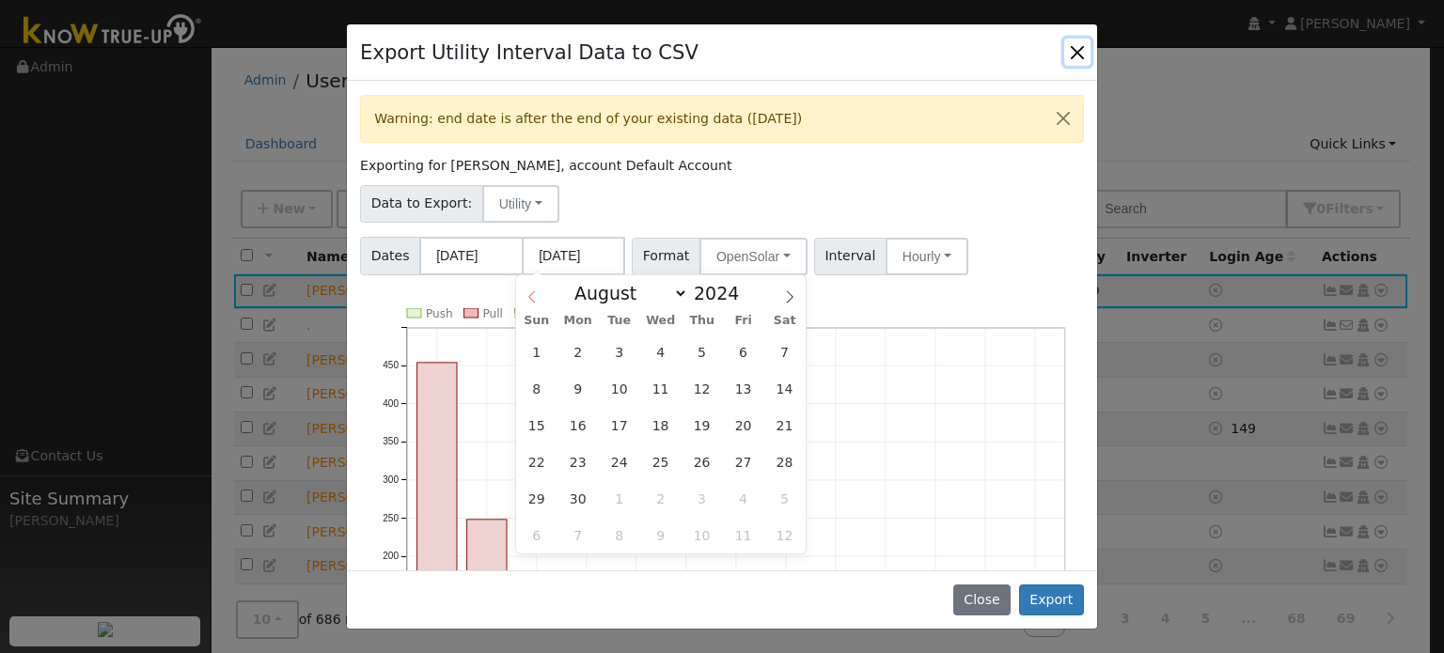
click at [535, 292] on icon at bounding box center [532, 296] width 13 height 13
click at [786, 297] on icon at bounding box center [789, 296] width 13 height 13
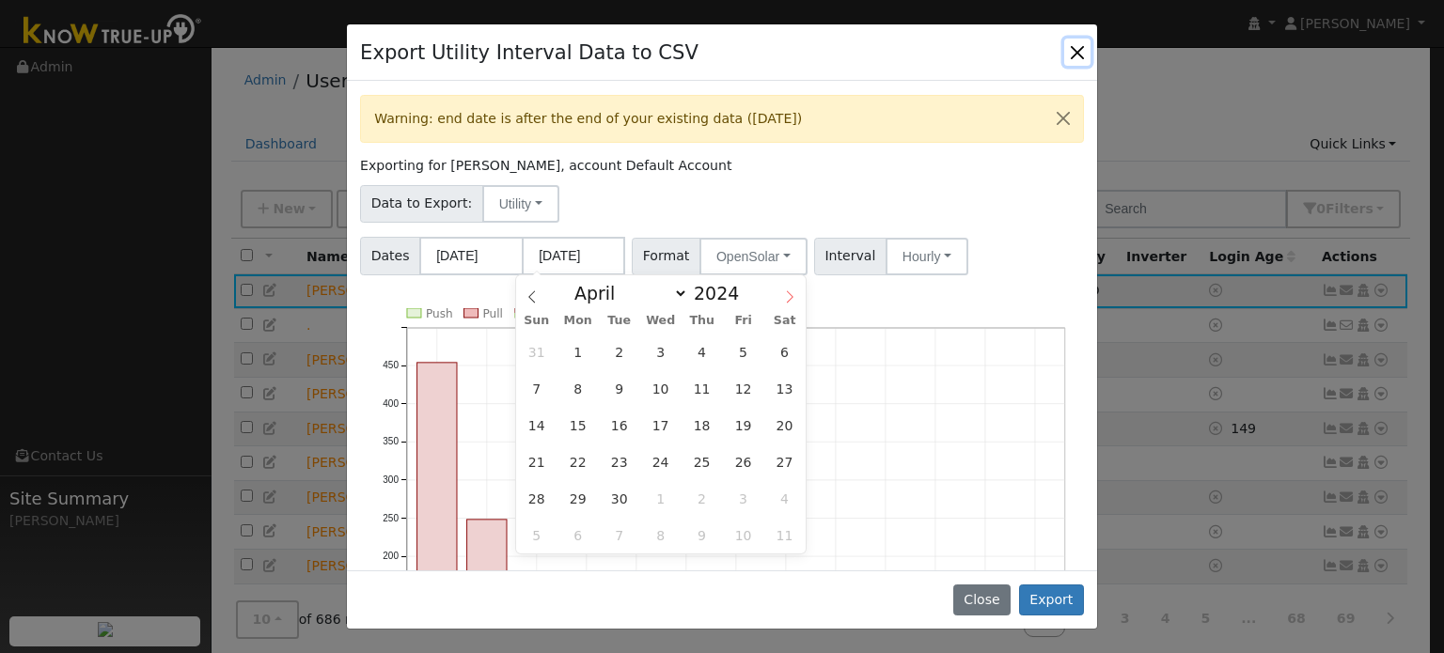
select select "4"
click at [752, 386] on span "10" at bounding box center [743, 388] width 37 height 37
type input "[DATE]"
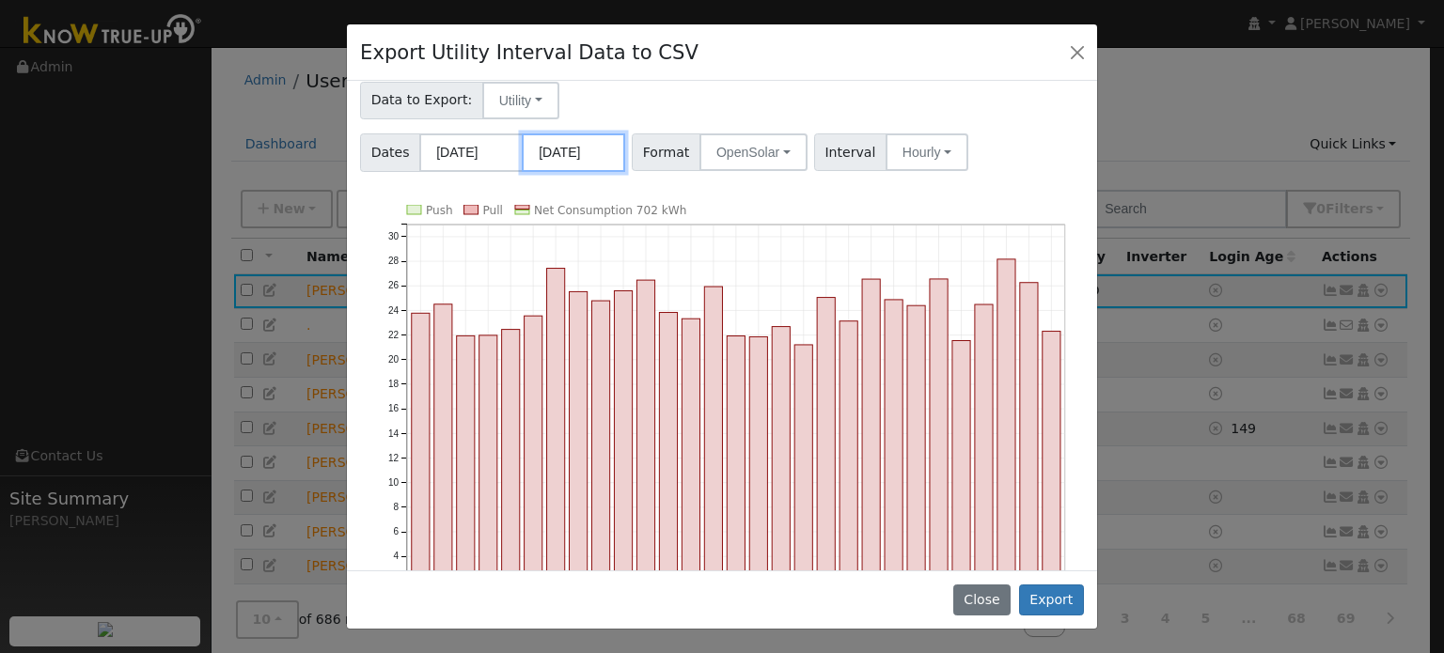
scroll to position [133, 0]
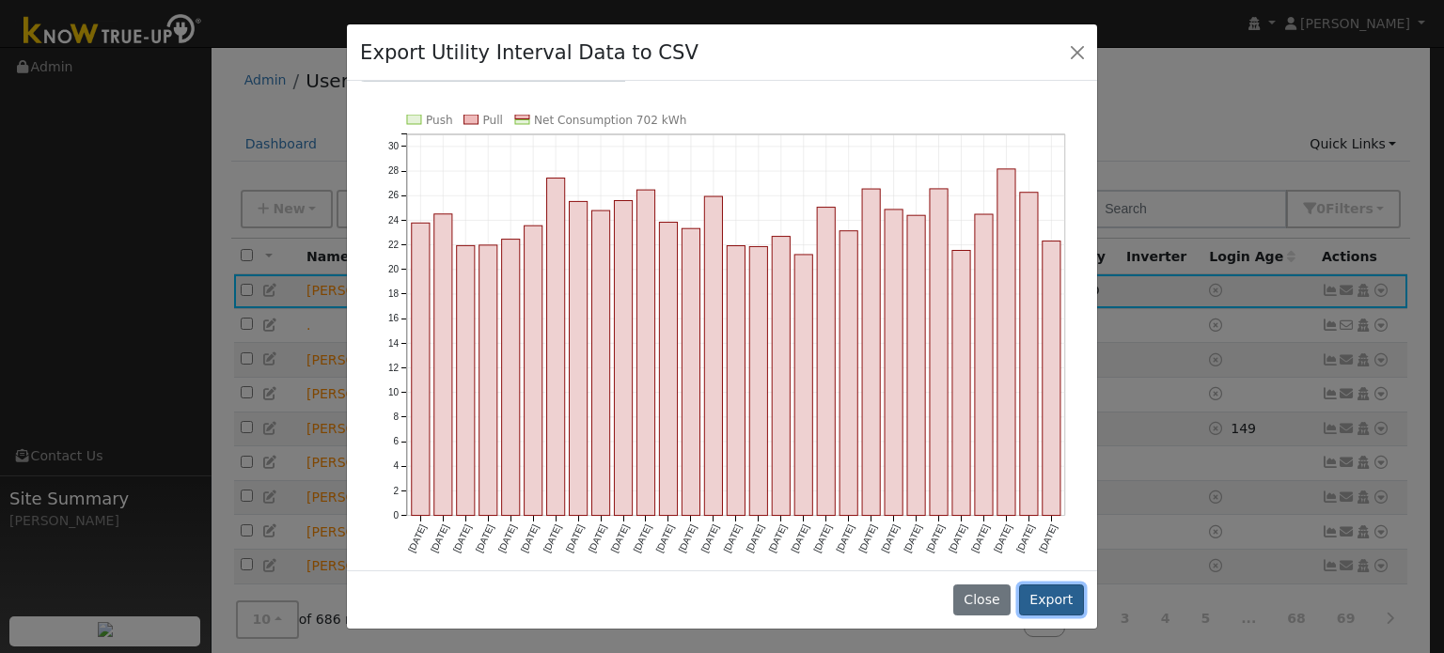
click at [1039, 606] on button "Export" at bounding box center [1051, 601] width 65 height 32
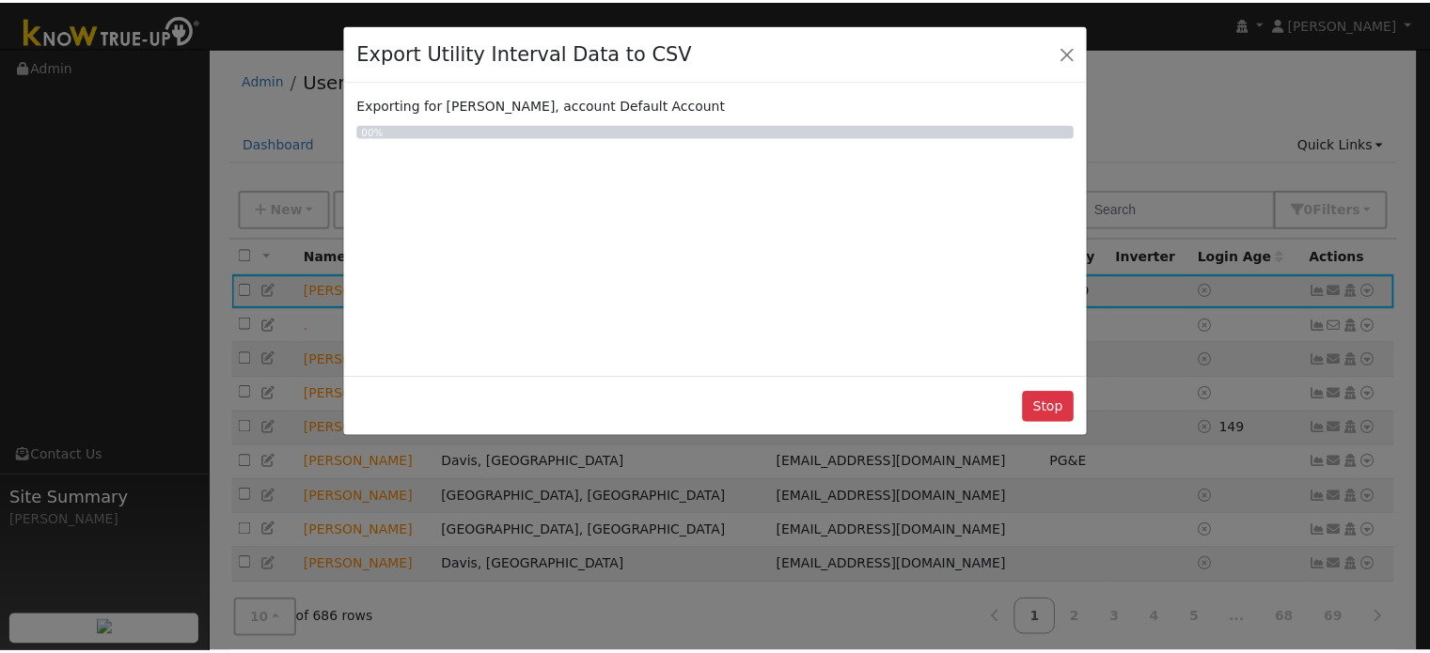
scroll to position [0, 0]
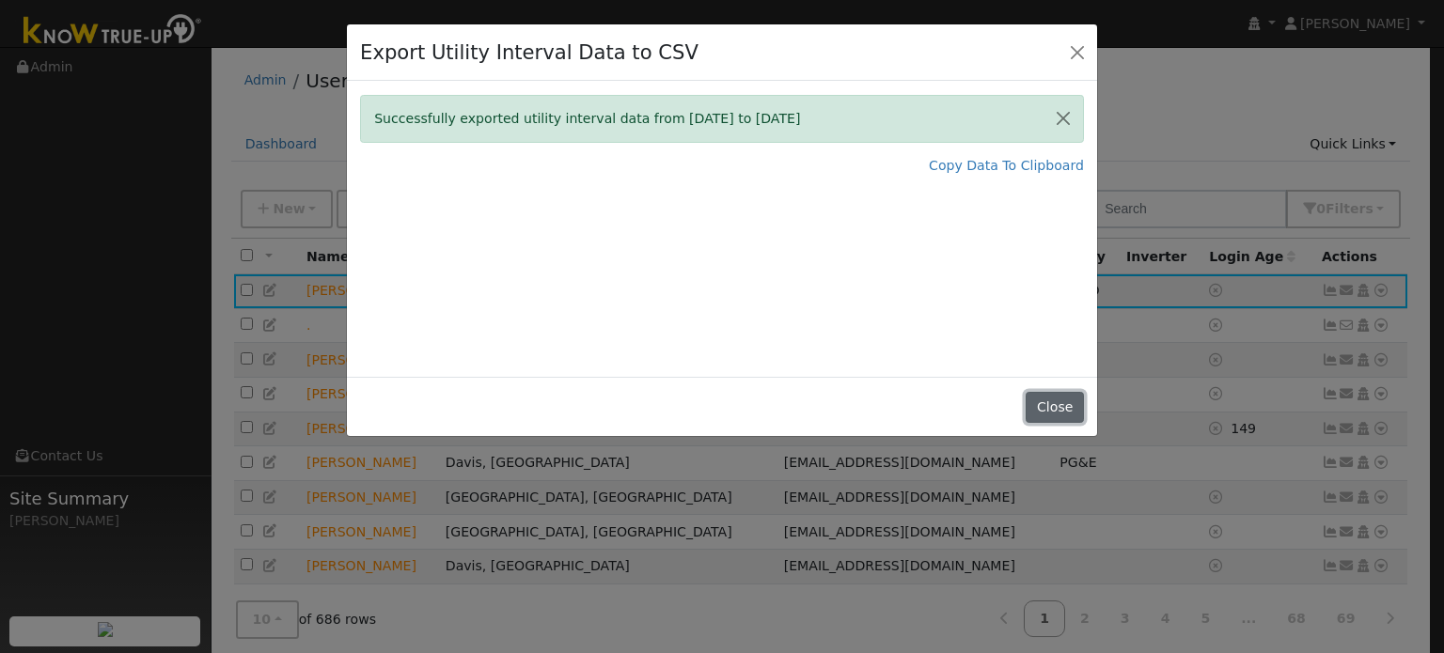
click at [1049, 403] on button "Close" at bounding box center [1054, 408] width 57 height 32
